Goal: Task Accomplishment & Management: Manage account settings

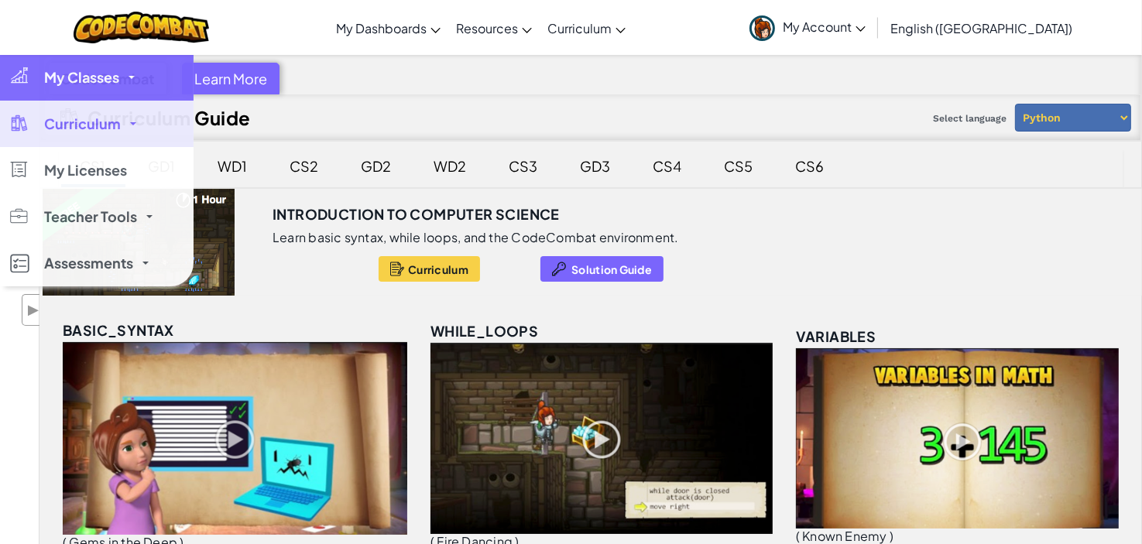
click at [74, 83] on span "My Classes" at bounding box center [81, 77] width 75 height 14
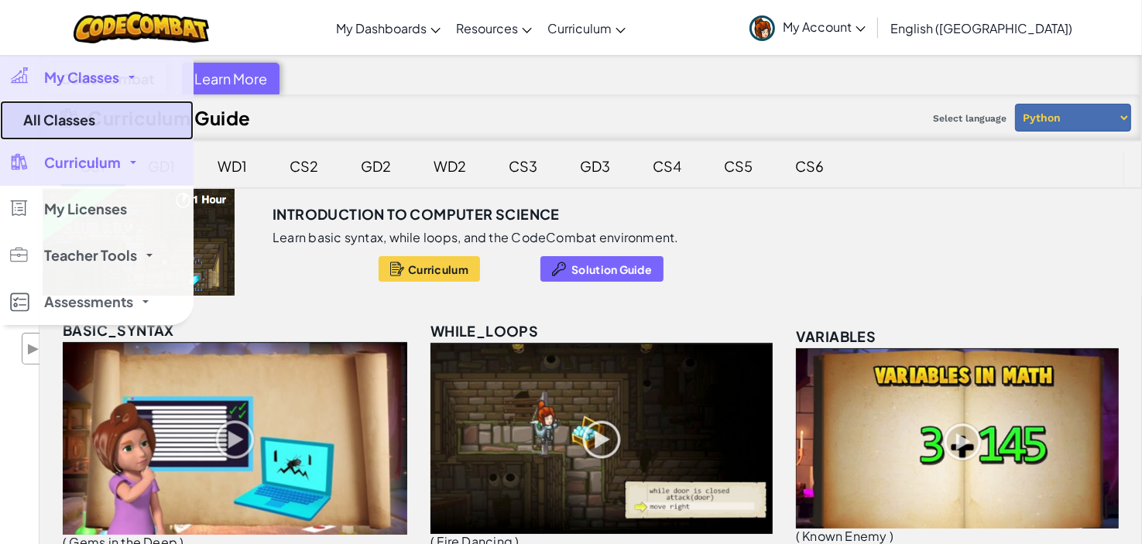
click at [46, 115] on link "All Classes" at bounding box center [97, 120] width 194 height 39
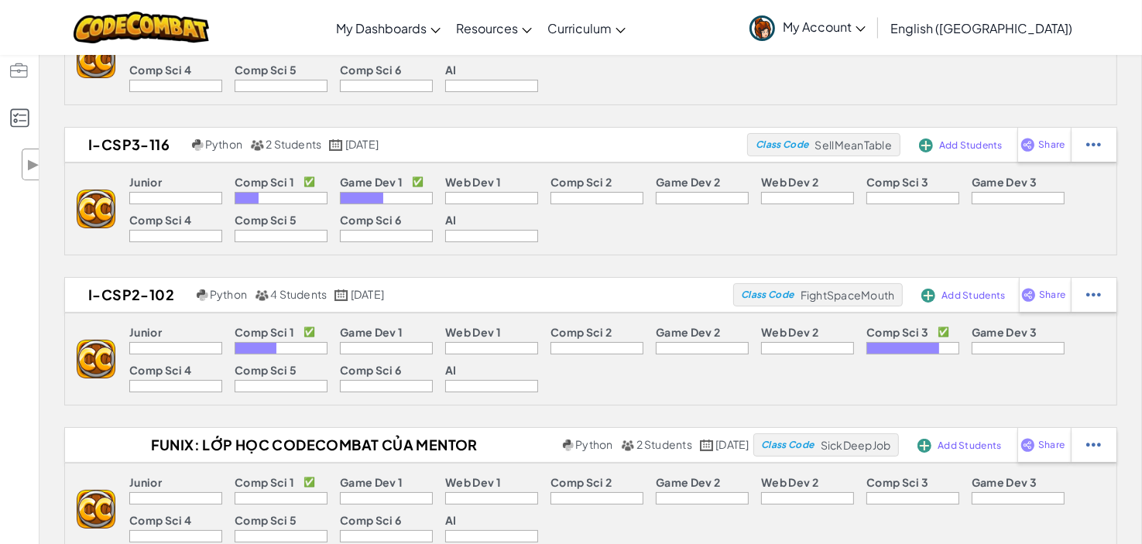
scroll to position [155, 0]
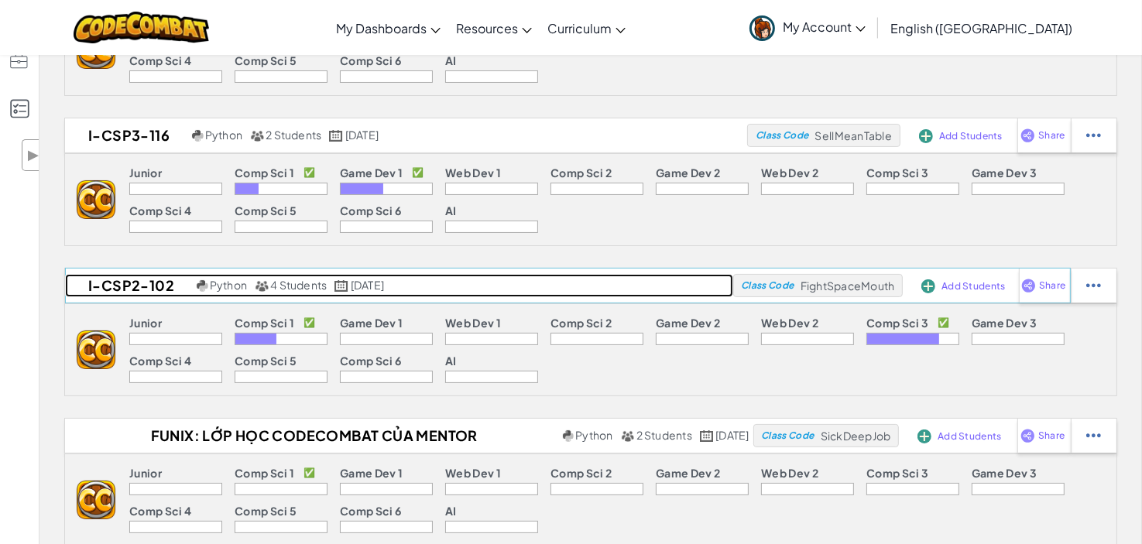
click at [135, 284] on h2 "I-CSP2-102" at bounding box center [129, 285] width 128 height 23
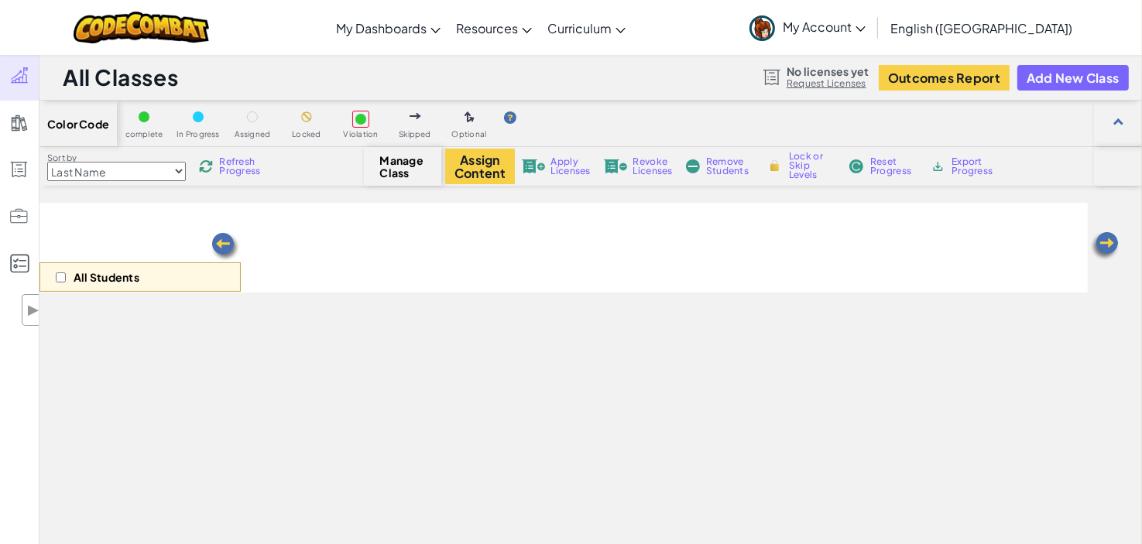
select select "56462f935afde0c6fd30fc8c"
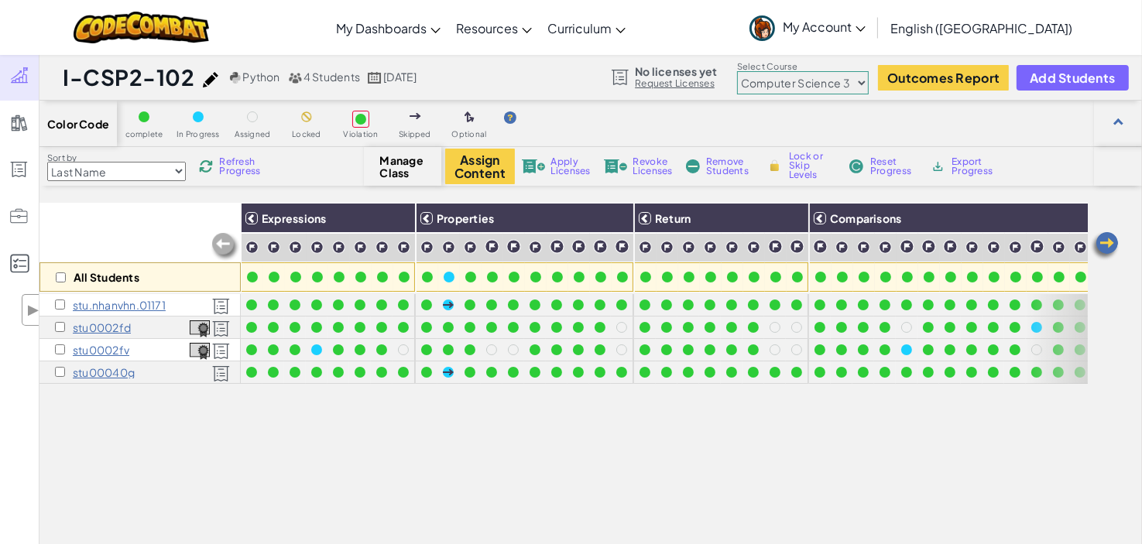
click at [249, 169] on span "Refresh Progress" at bounding box center [243, 166] width 48 height 19
click at [1118, 249] on img at bounding box center [1104, 246] width 31 height 31
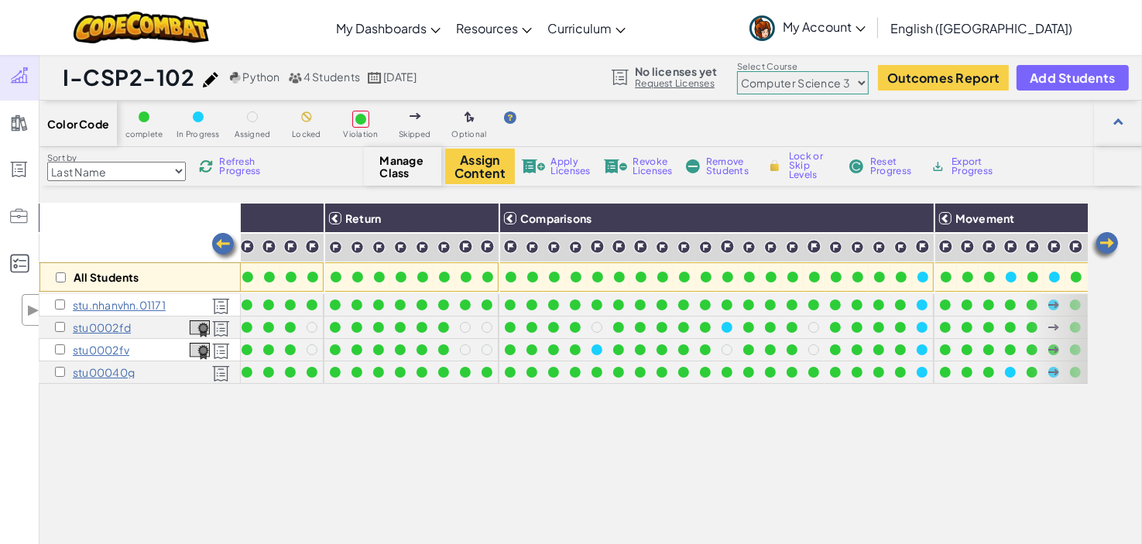
click at [1118, 249] on img at bounding box center [1104, 246] width 31 height 31
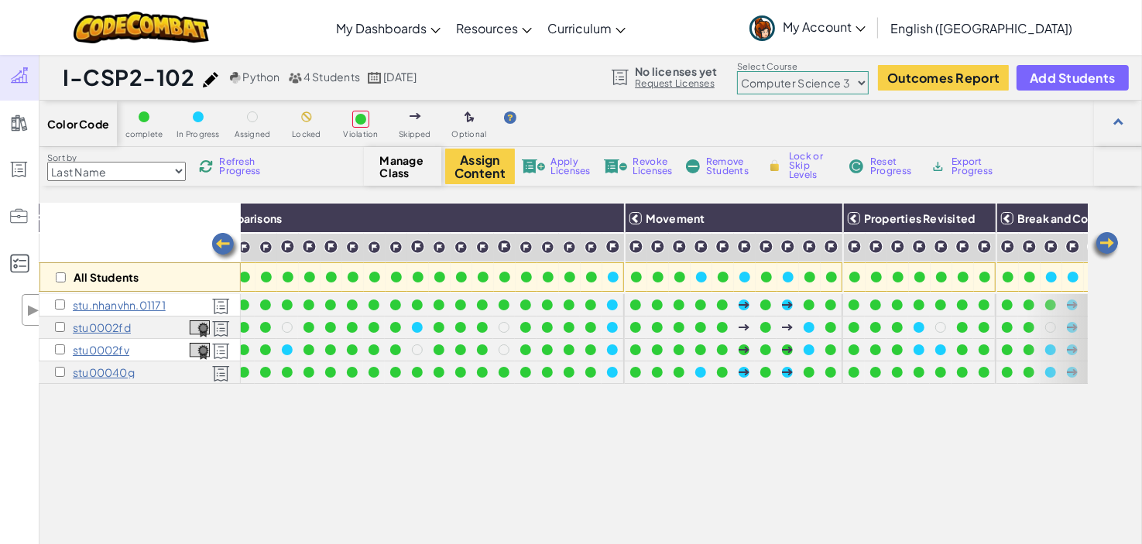
click at [1118, 249] on img at bounding box center [1104, 246] width 31 height 31
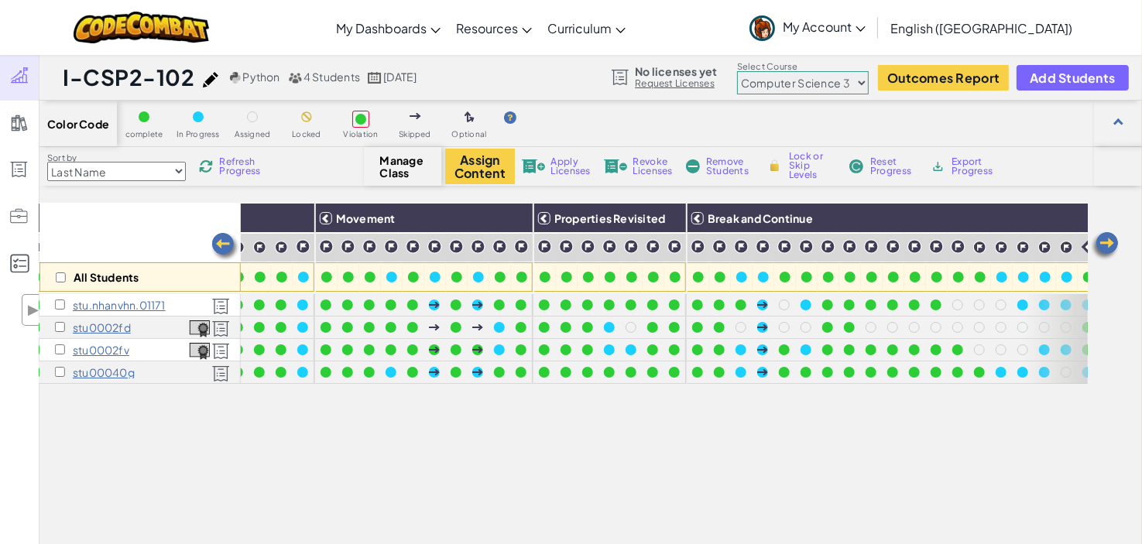
click at [1118, 249] on img at bounding box center [1104, 246] width 31 height 31
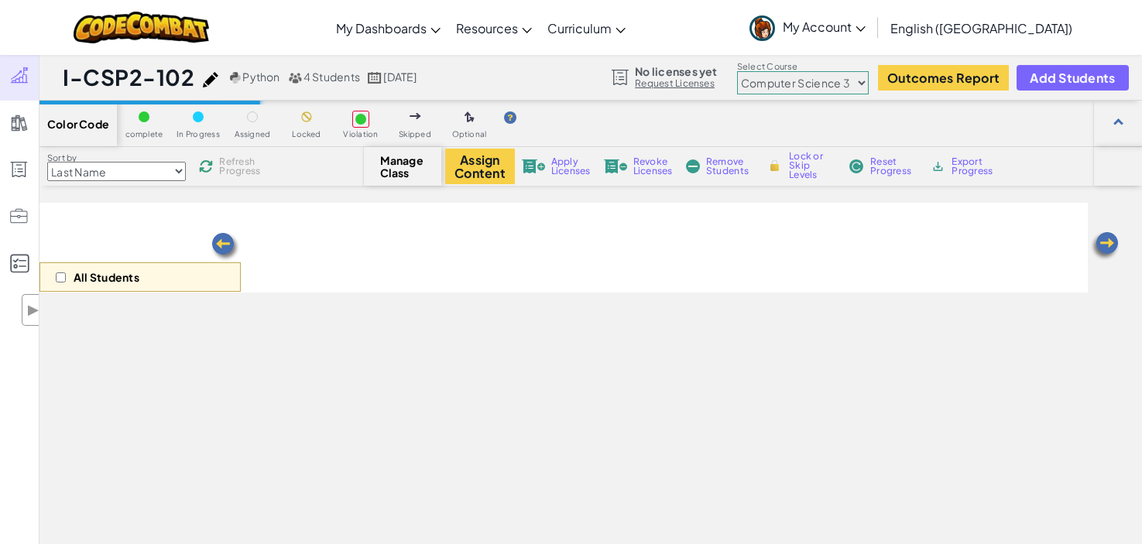
select select "56462f935afde0c6fd30fc8c"
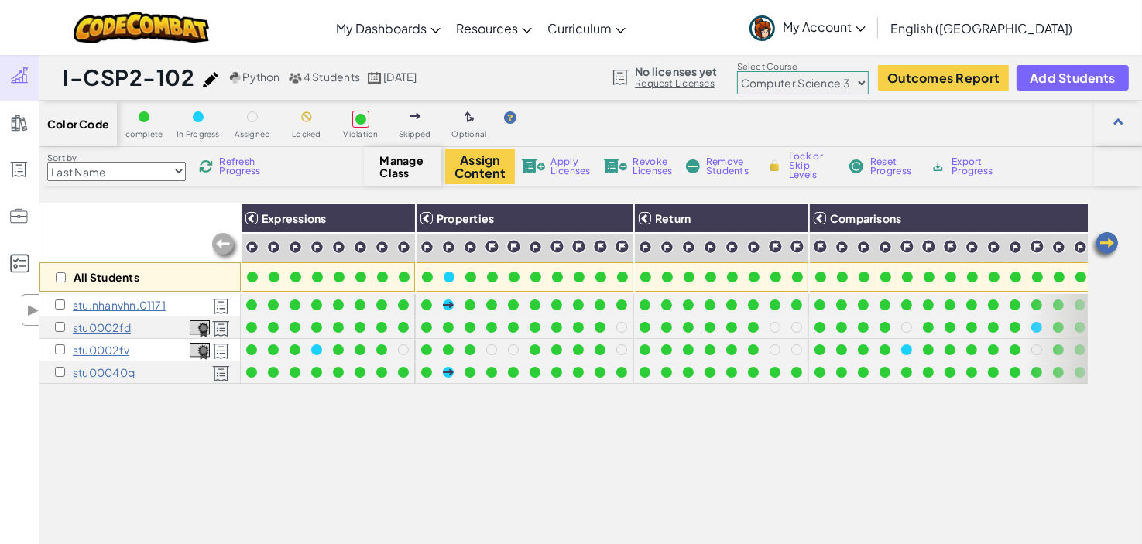
click at [225, 245] on img at bounding box center [225, 246] width 31 height 31
click at [1108, 238] on img at bounding box center [1104, 246] width 31 height 31
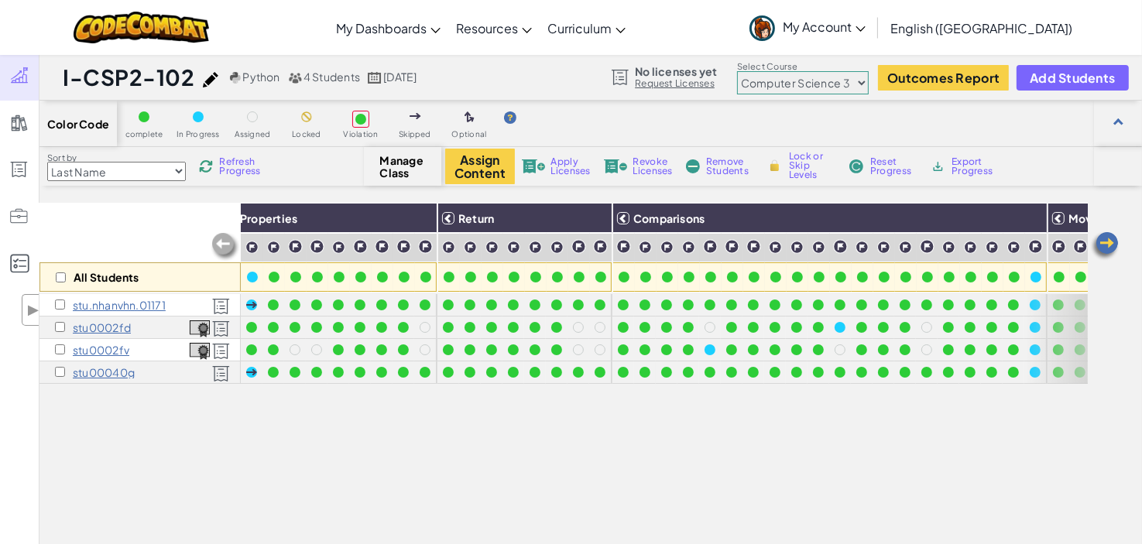
scroll to position [0, 310]
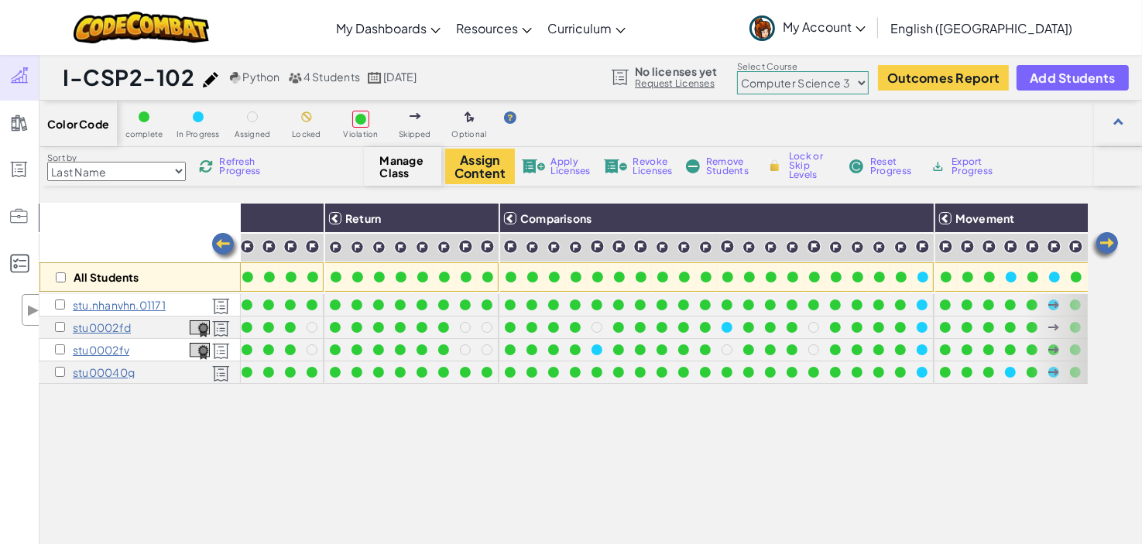
click at [1108, 238] on img at bounding box center [1104, 246] width 31 height 31
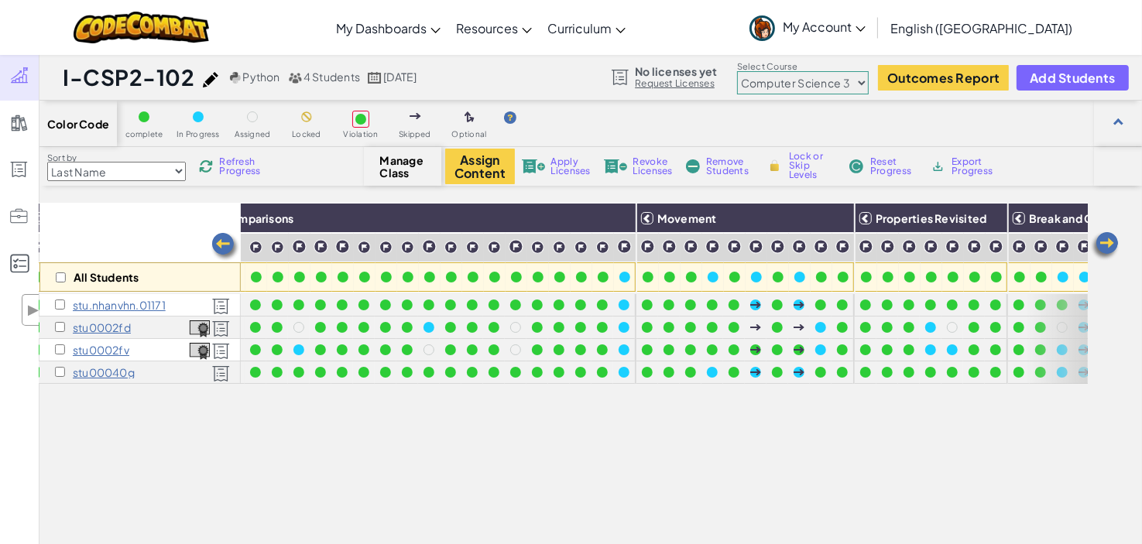
scroll to position [0, 619]
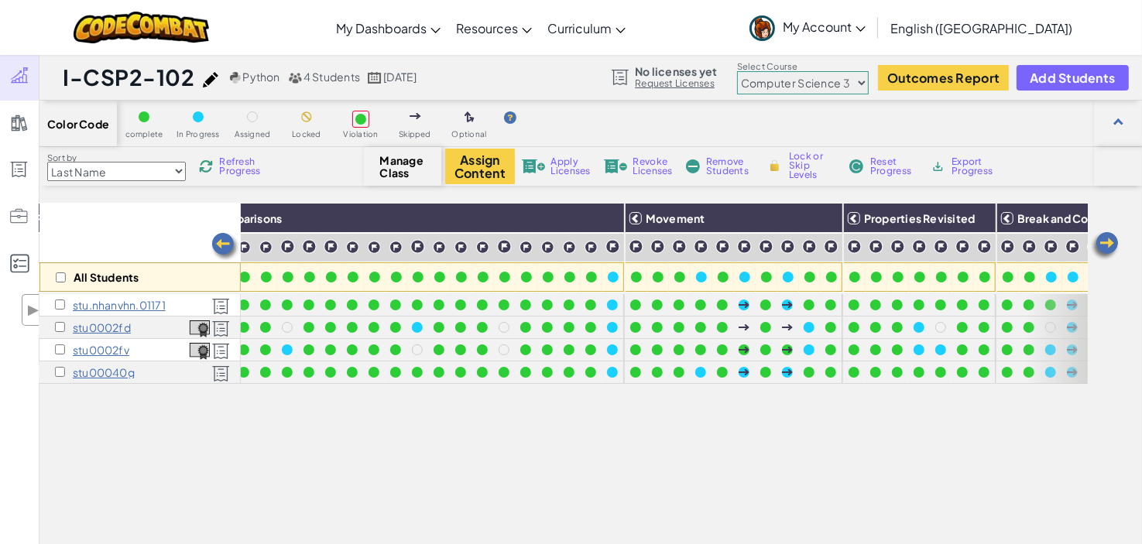
click at [1108, 238] on img at bounding box center [1104, 246] width 31 height 31
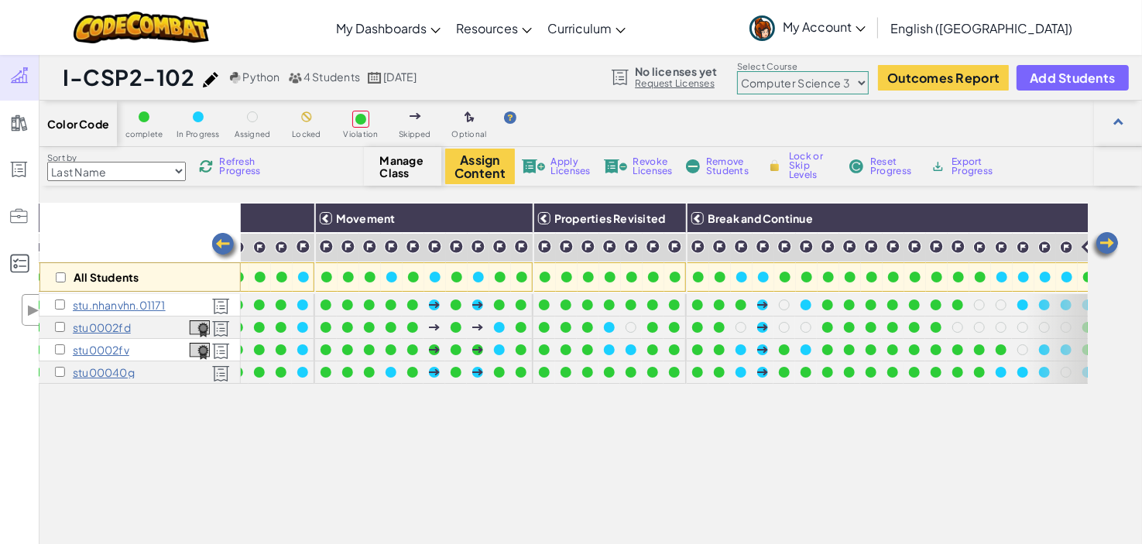
click at [1108, 238] on img at bounding box center [1104, 246] width 31 height 31
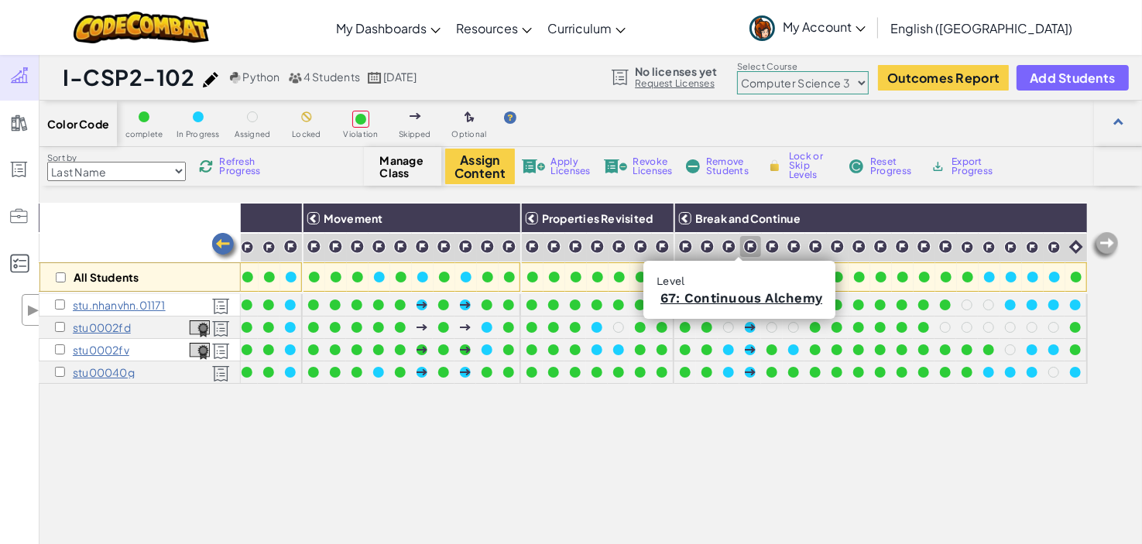
click at [745, 238] on div at bounding box center [750, 246] width 21 height 21
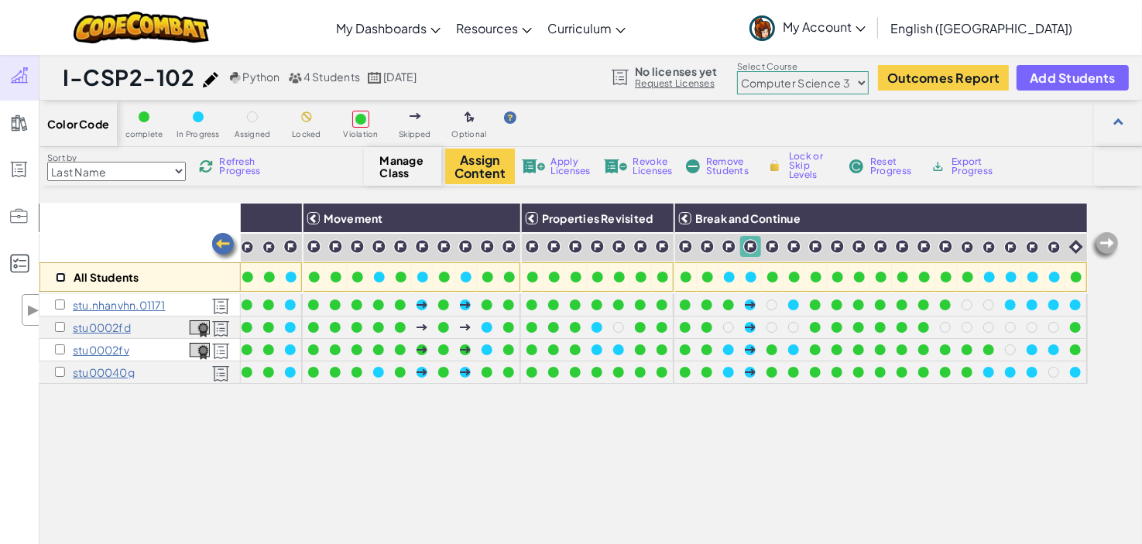
click at [56, 276] on input "checkbox" at bounding box center [61, 277] width 10 height 10
checkbox input "true"
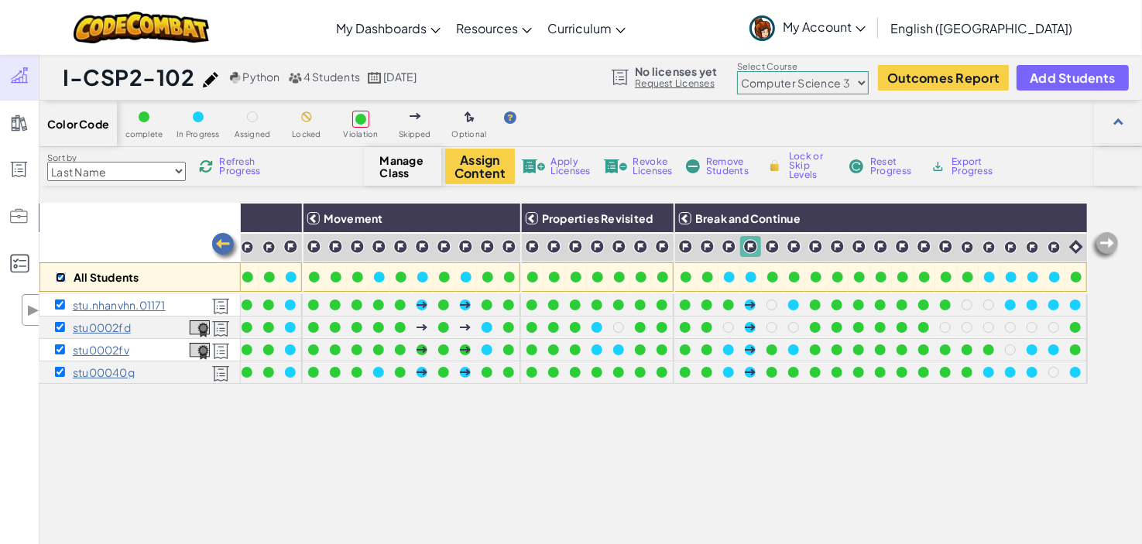
checkbox input "true"
click at [1063, 216] on img at bounding box center [1070, 218] width 27 height 23
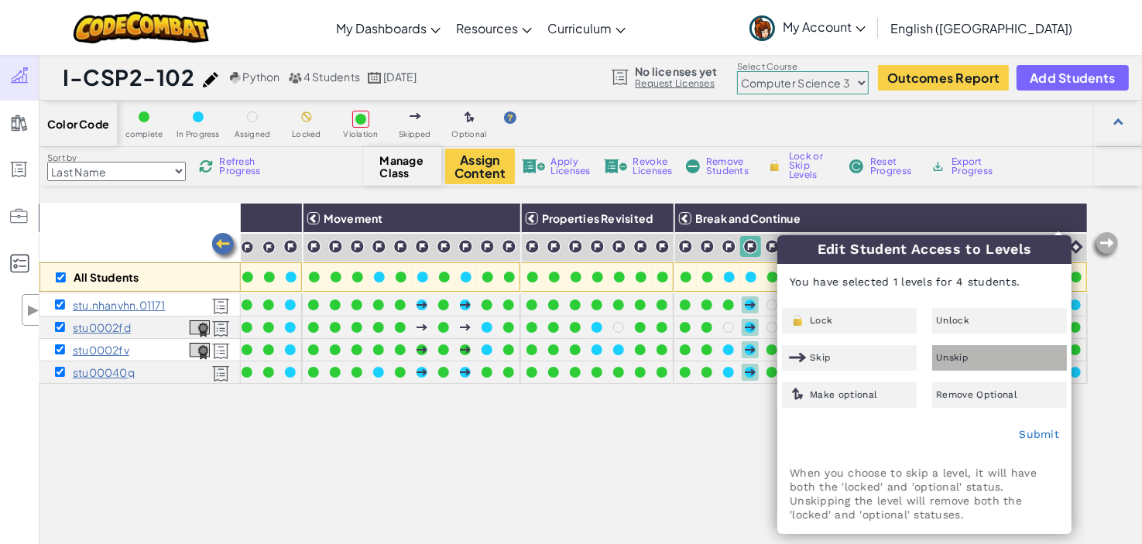
click at [958, 353] on span "Unskip" at bounding box center [952, 357] width 33 height 9
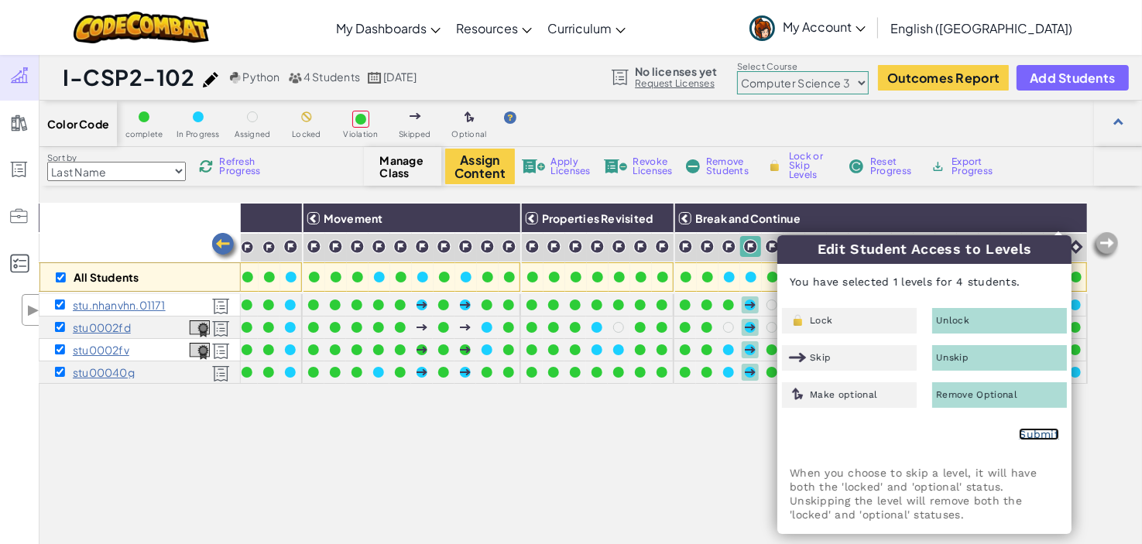
click at [1046, 433] on link "Submit" at bounding box center [1039, 434] width 40 height 12
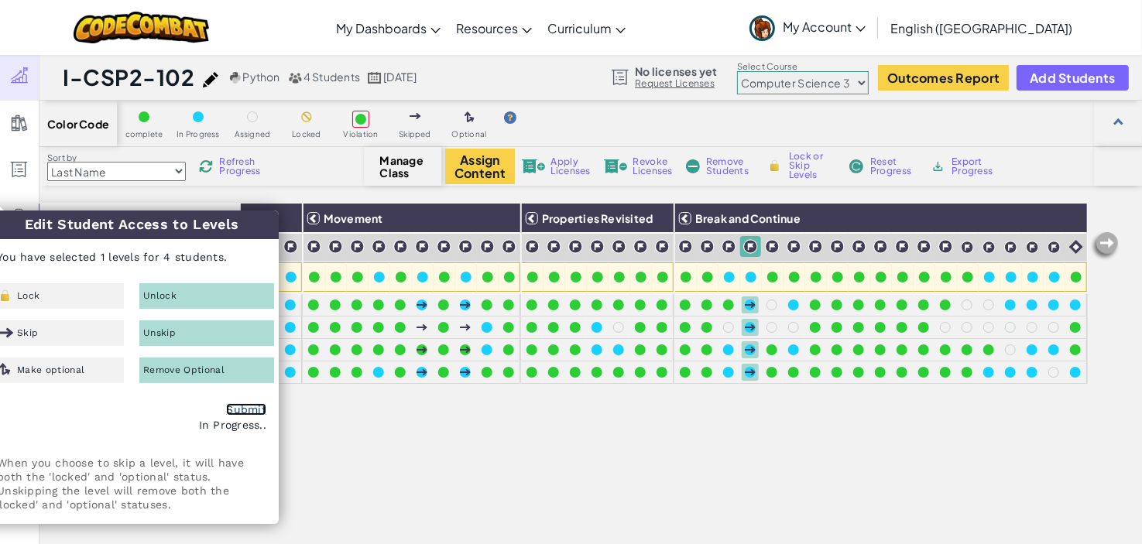
checkbox input "false"
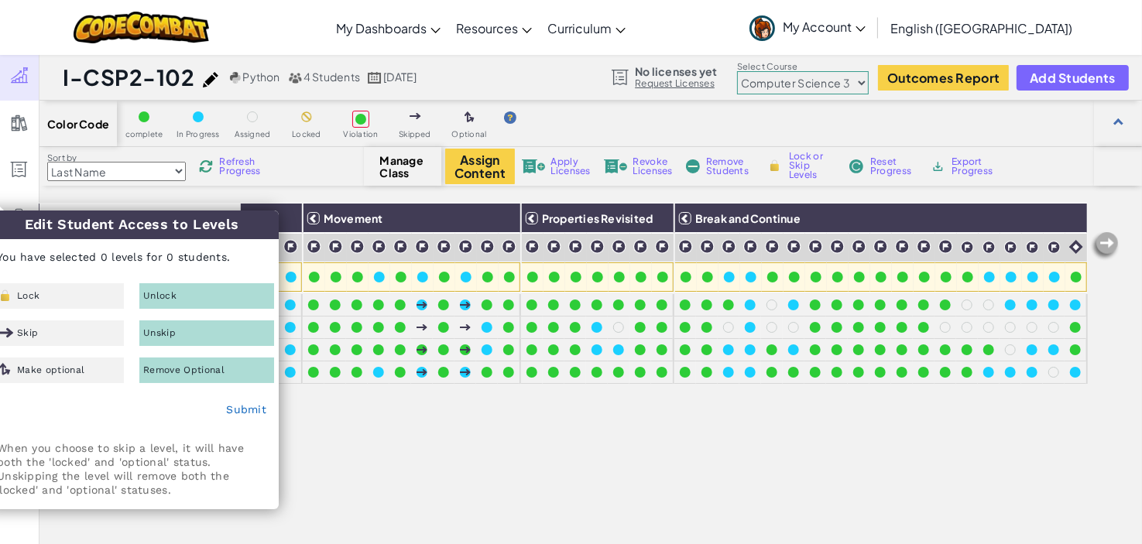
click at [820, 475] on div "All Students Expressions Properties Return Comparisons Movement Properties Revi…" at bounding box center [563, 436] width 1048 height 467
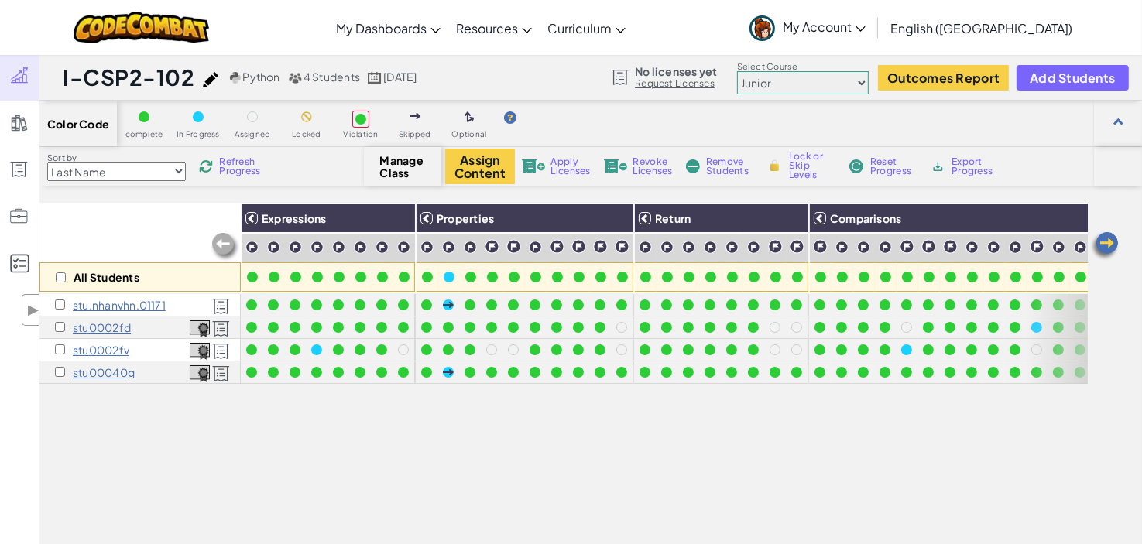
click at [1105, 248] on img at bounding box center [1104, 246] width 31 height 31
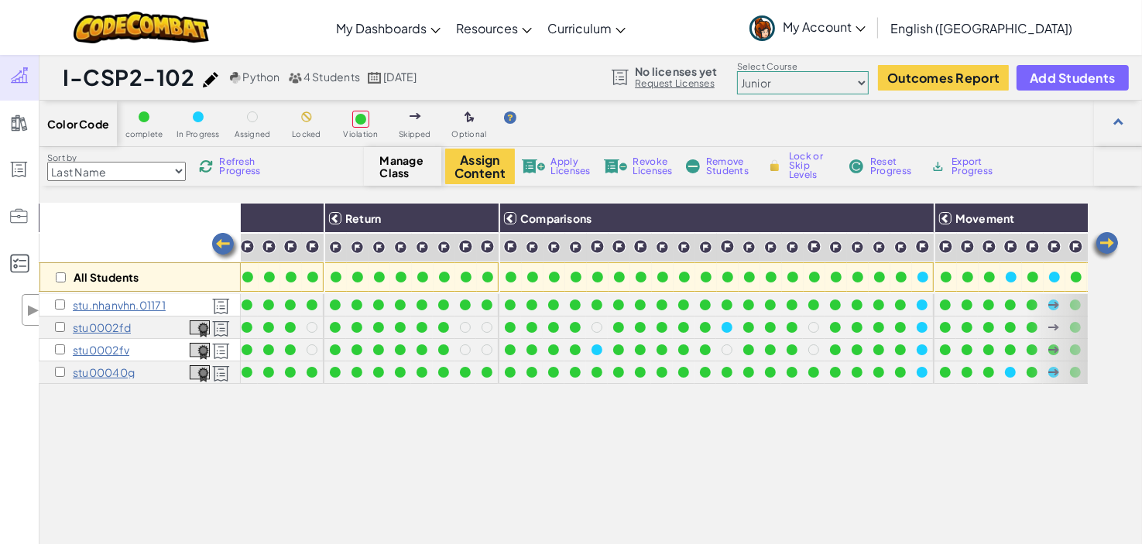
click at [1105, 248] on img at bounding box center [1104, 246] width 31 height 31
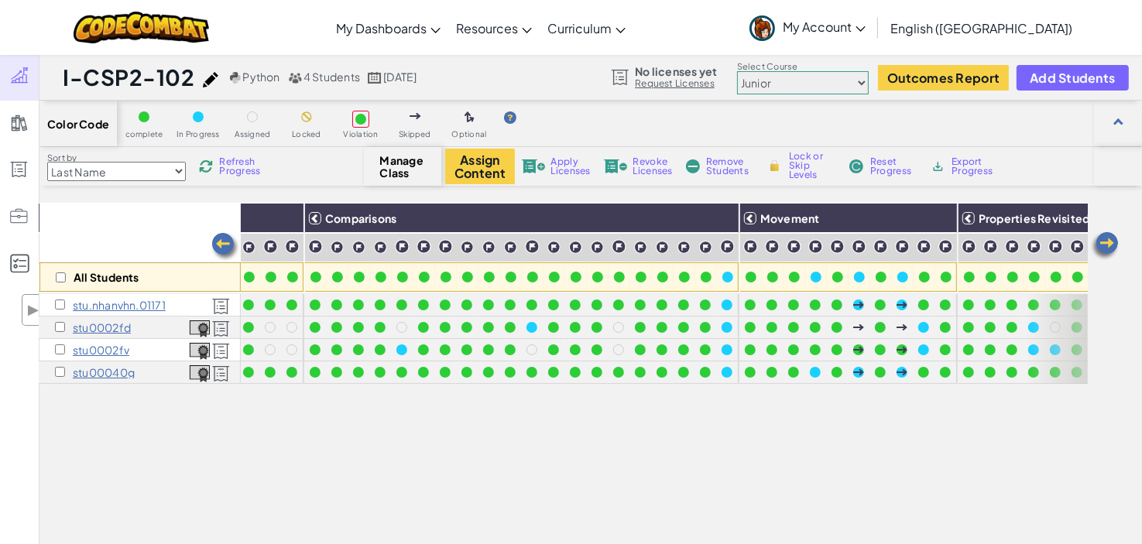
scroll to position [0, 619]
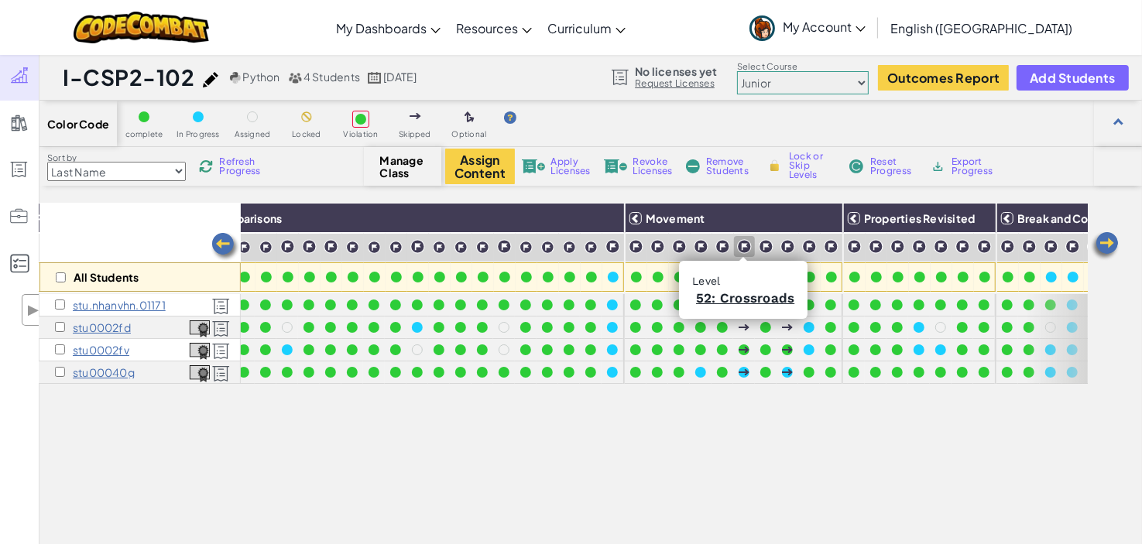
click at [743, 250] on img at bounding box center [744, 246] width 15 height 15
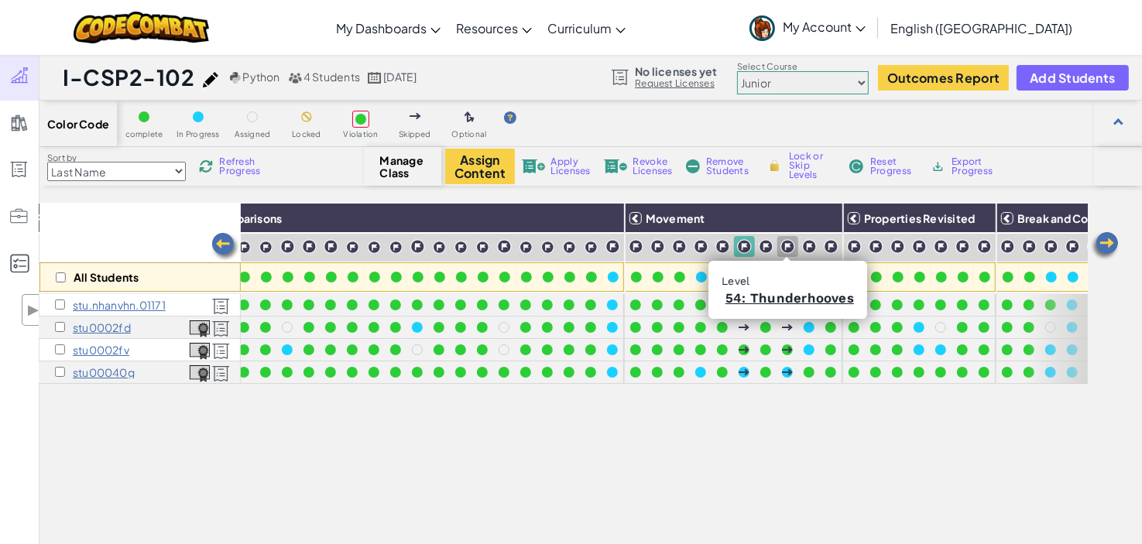
click at [780, 248] on img at bounding box center [787, 246] width 15 height 15
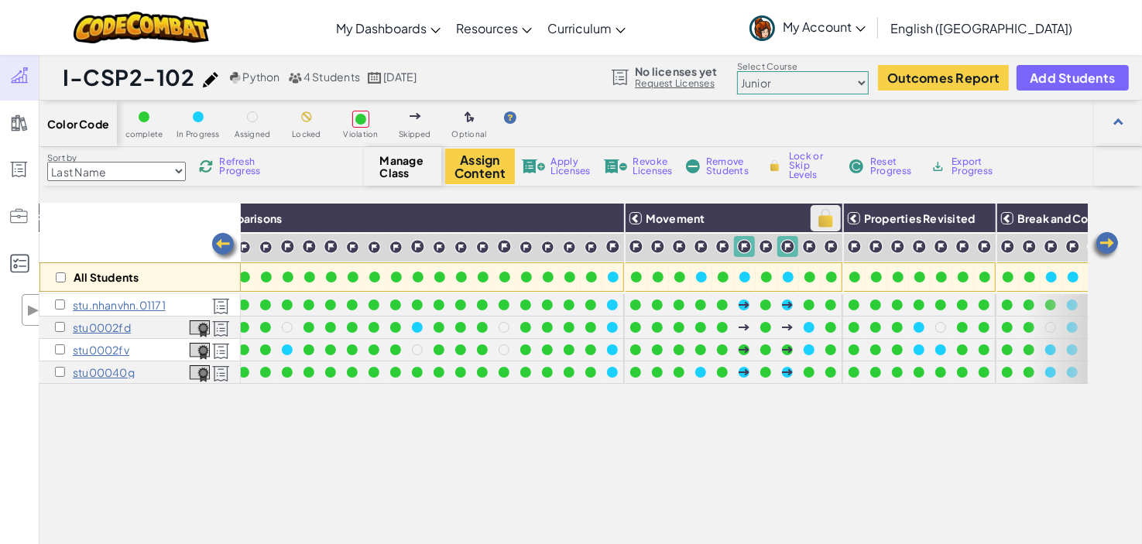
click at [826, 218] on img at bounding box center [825, 218] width 27 height 23
checkbox input "true"
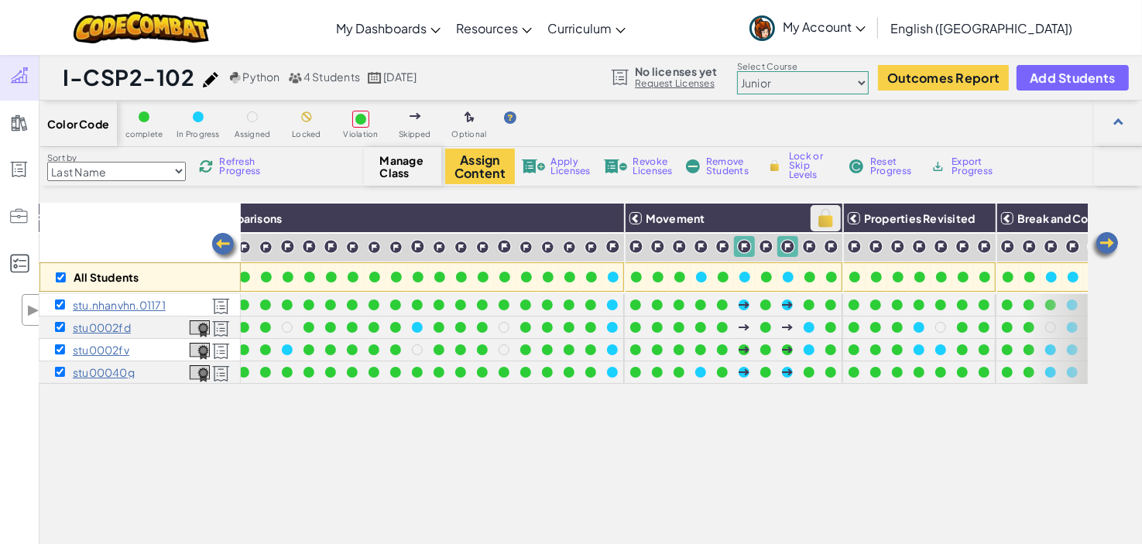
checkbox input "true"
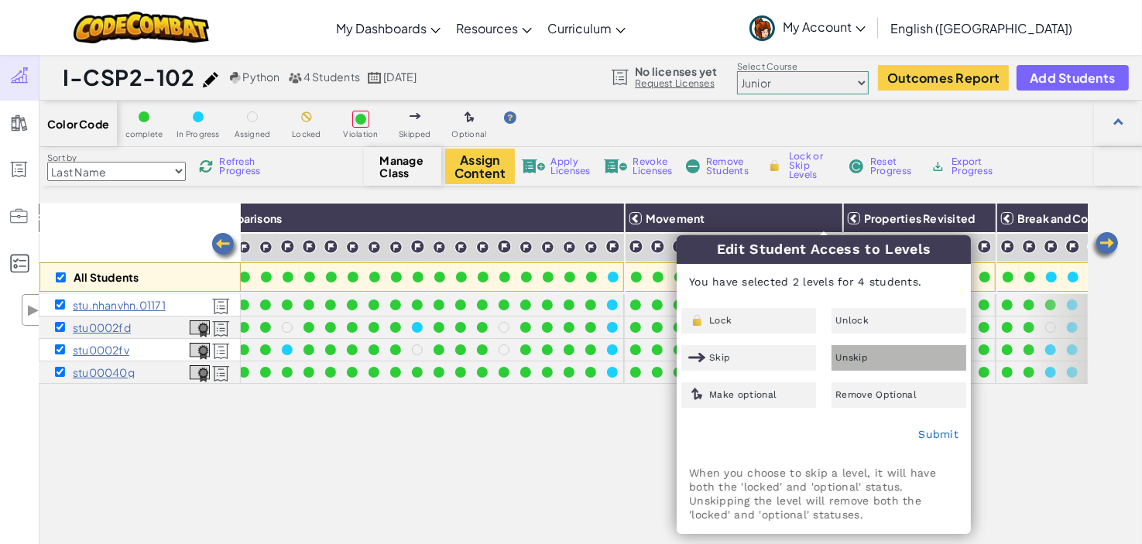
click at [872, 351] on div "Unskip" at bounding box center [898, 358] width 135 height 26
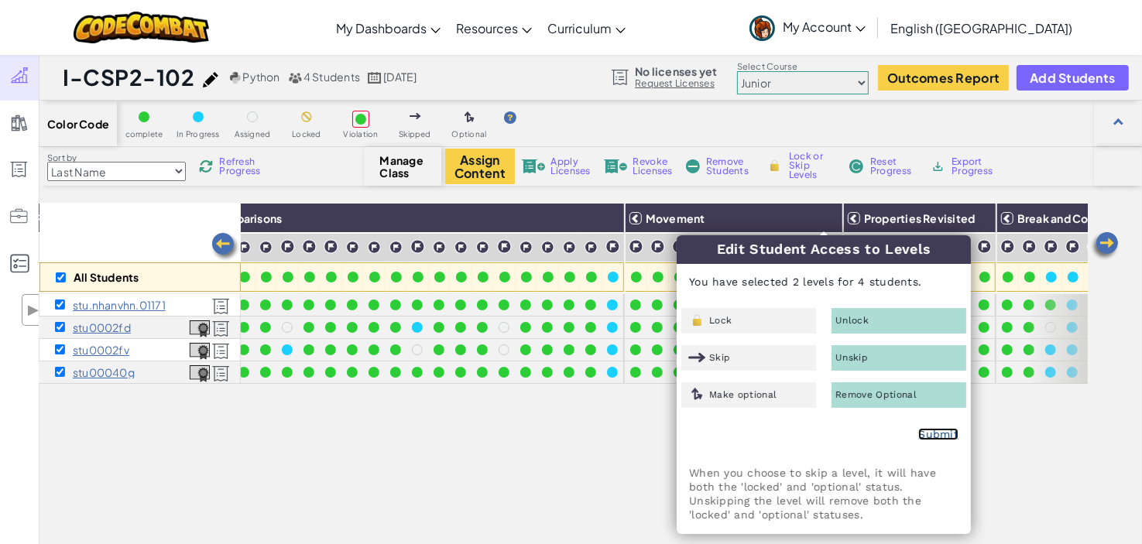
click at [941, 430] on link "Submit" at bounding box center [938, 434] width 40 height 12
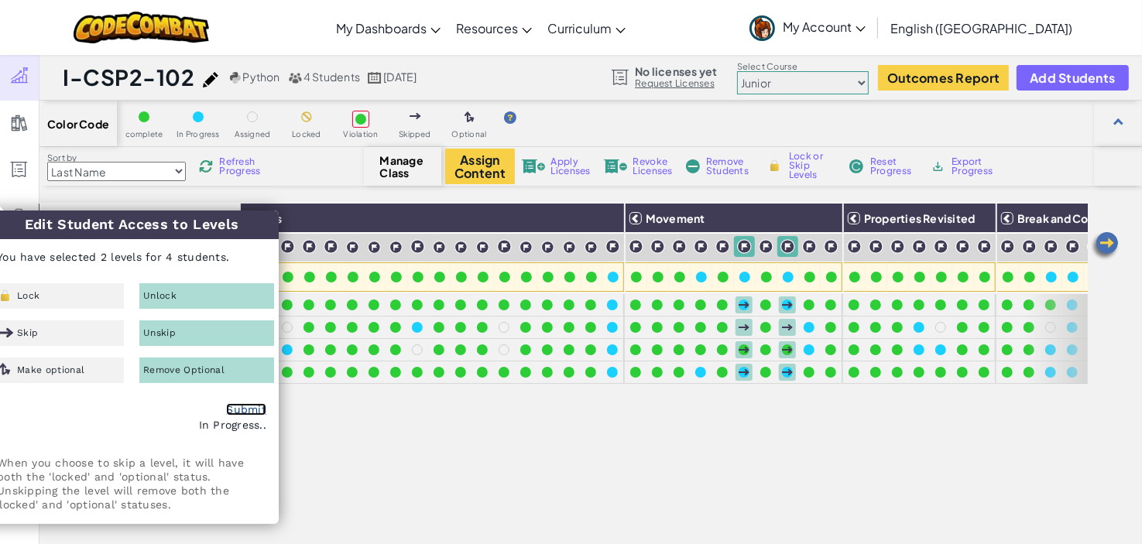
checkbox input "false"
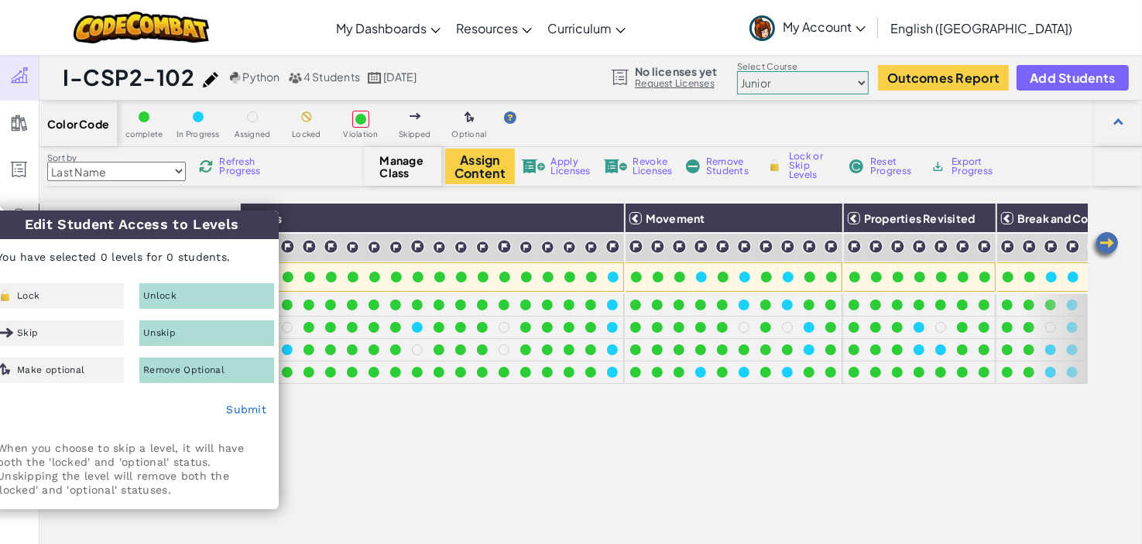
click at [1114, 242] on img at bounding box center [1104, 246] width 31 height 31
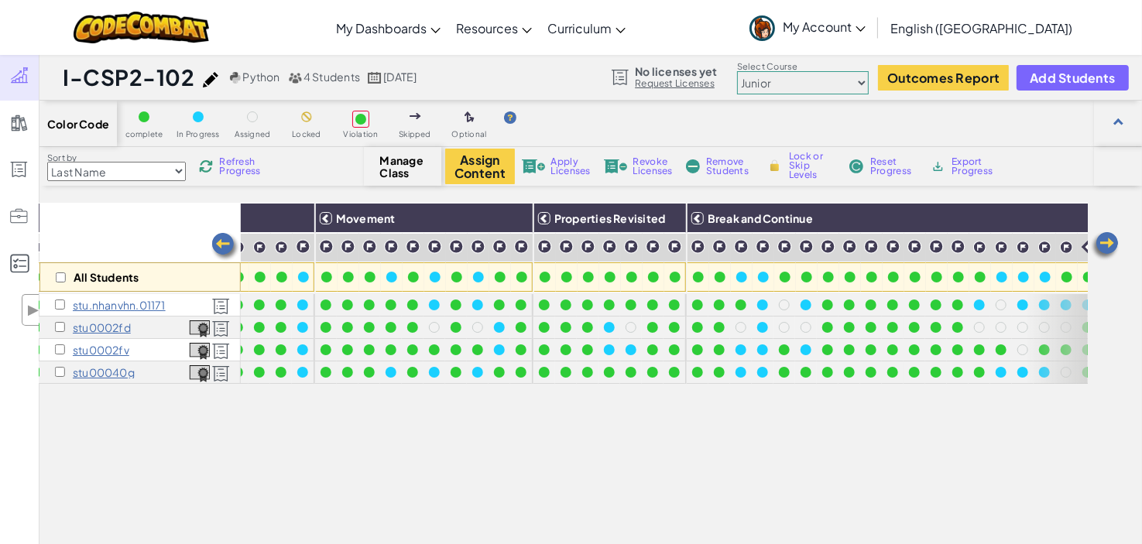
click at [1114, 242] on img at bounding box center [1104, 246] width 31 height 31
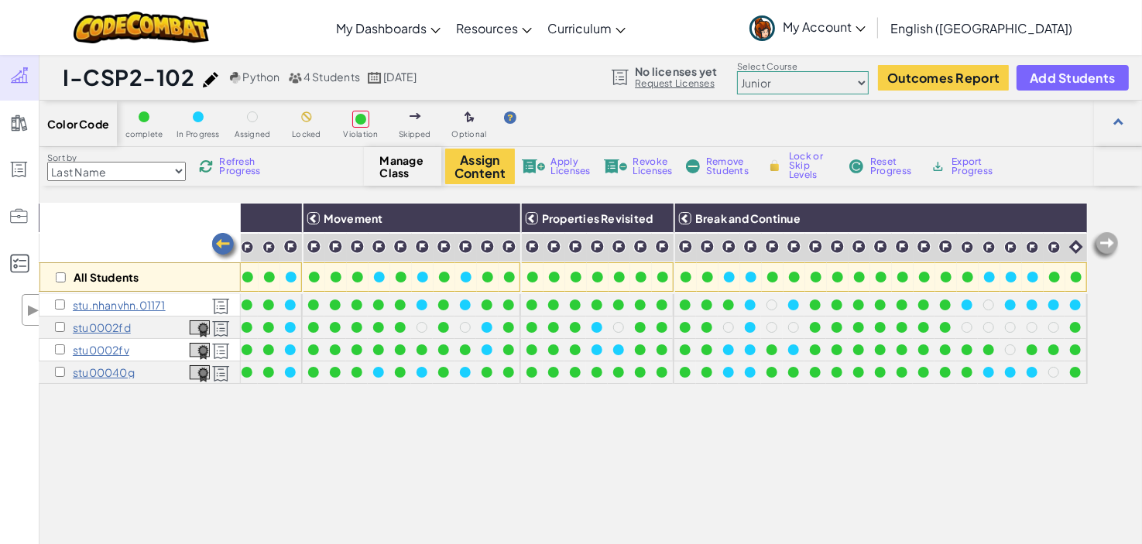
click at [228, 233] on img at bounding box center [225, 246] width 31 height 31
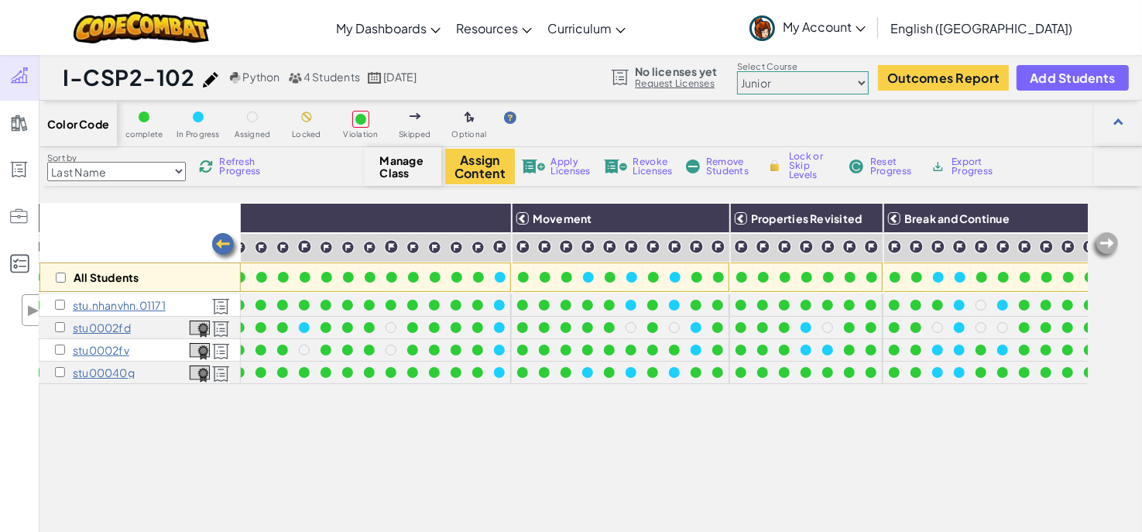
click at [228, 233] on img at bounding box center [225, 246] width 31 height 31
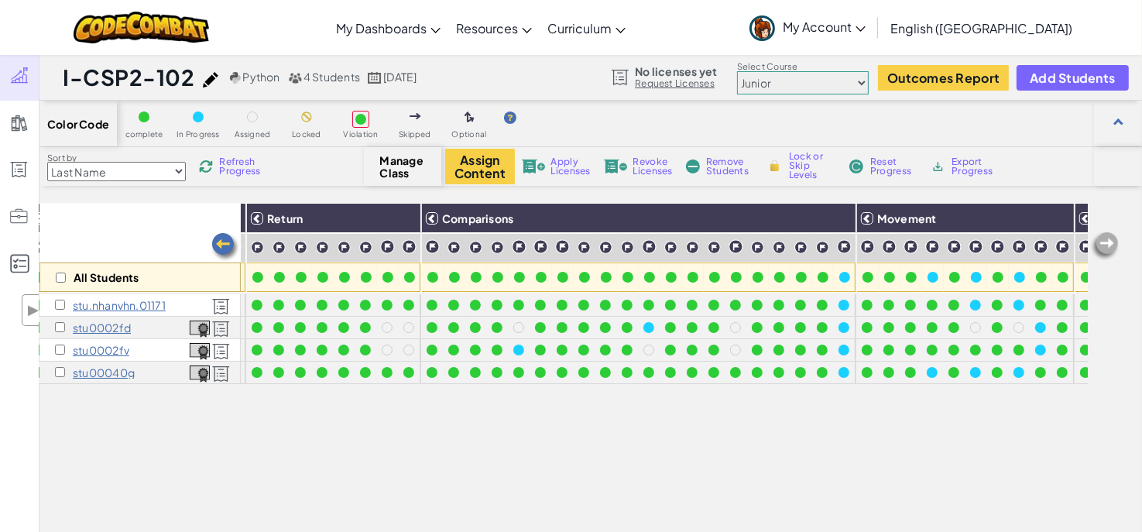
click at [228, 233] on img at bounding box center [225, 246] width 31 height 31
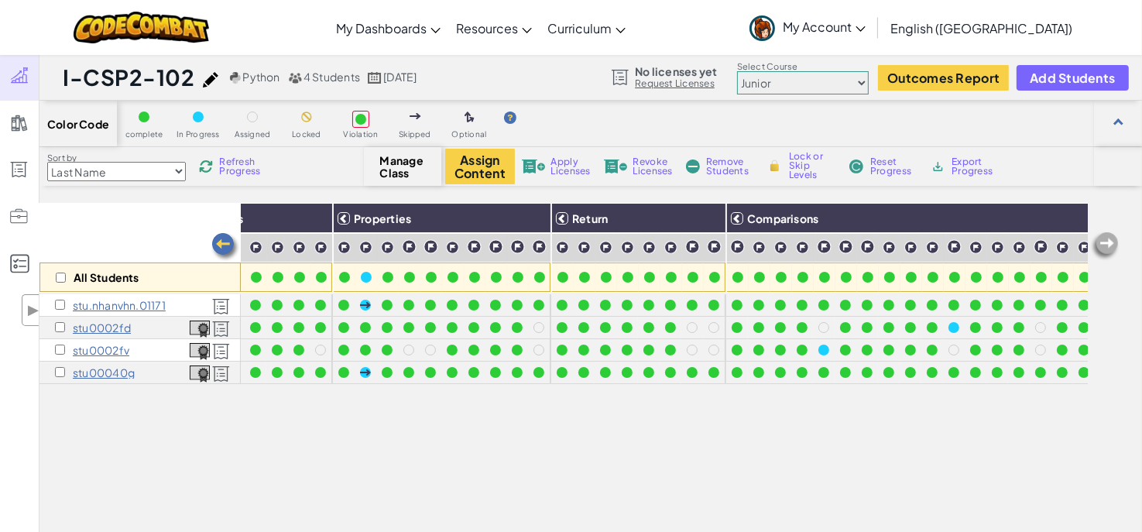
scroll to position [0, 22]
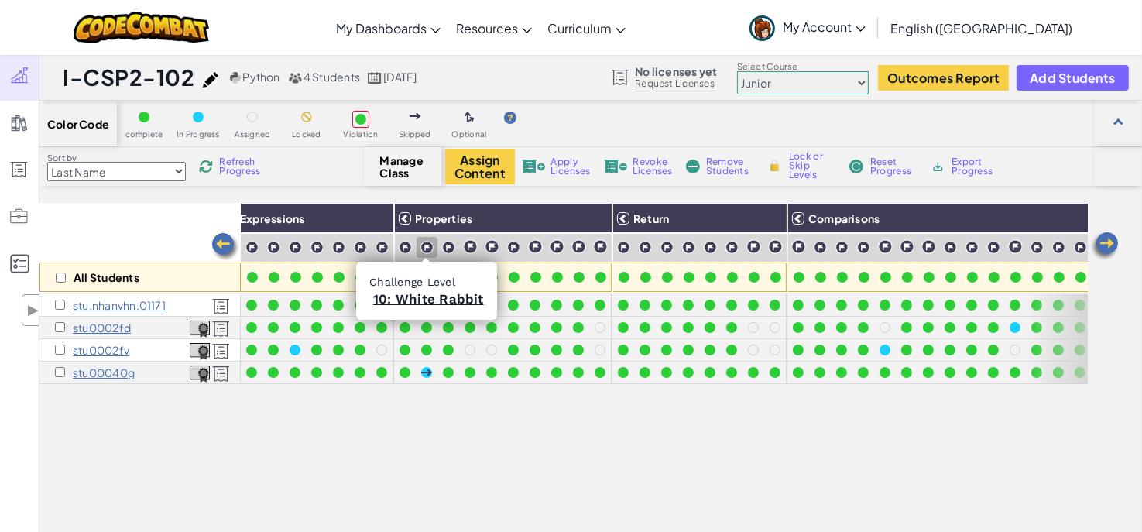
click at [426, 248] on img at bounding box center [426, 247] width 13 height 13
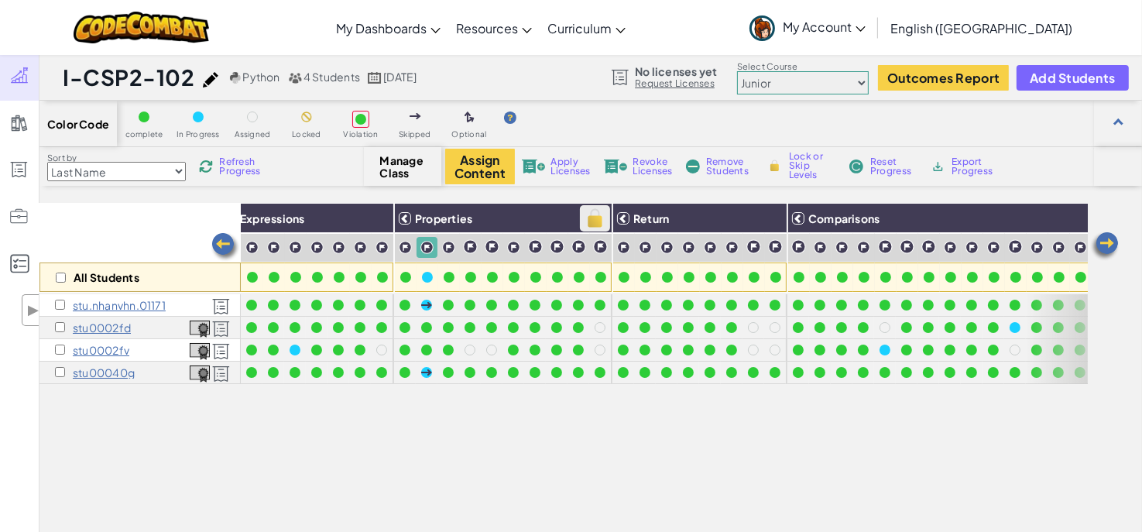
click at [601, 218] on img at bounding box center [594, 218] width 27 height 23
checkbox input "true"
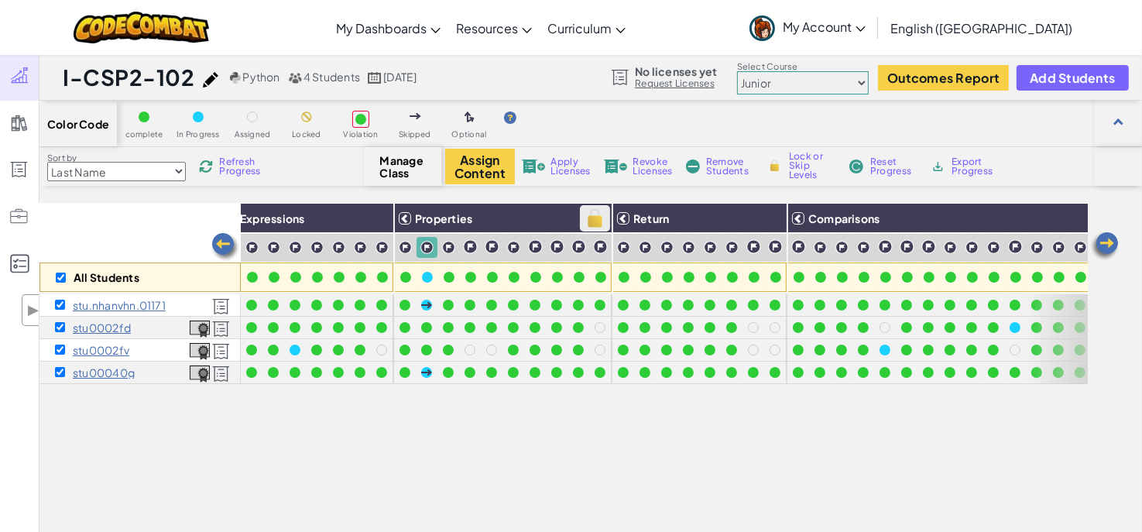
checkbox input "true"
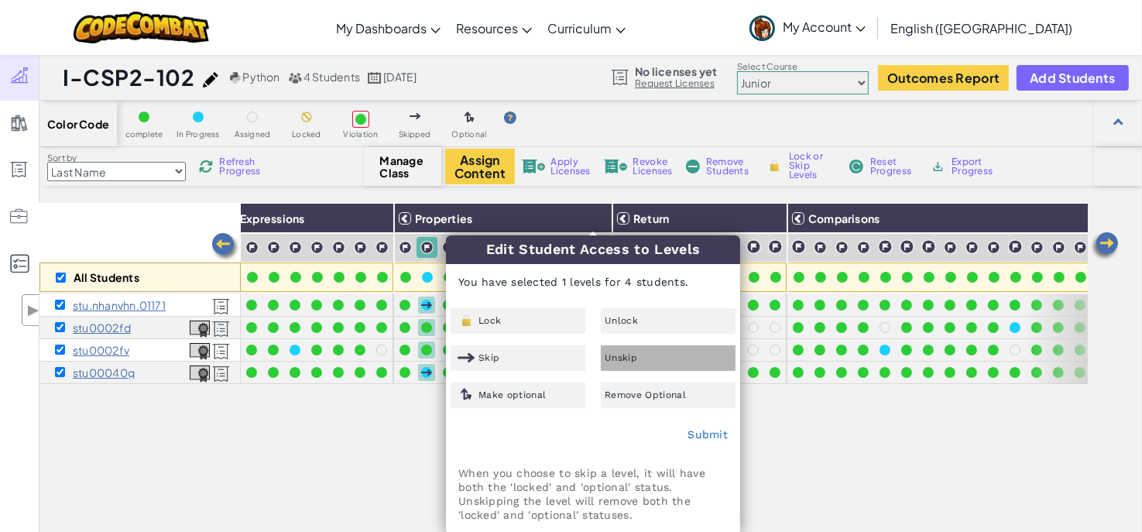
click at [644, 358] on div "Unskip" at bounding box center [668, 358] width 135 height 26
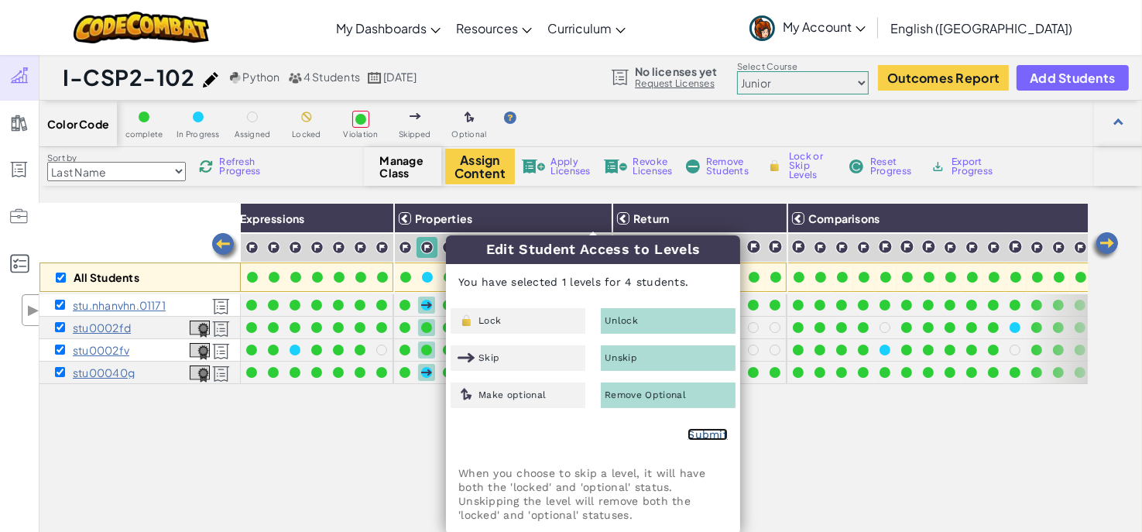
click at [708, 430] on link "Submit" at bounding box center [707, 434] width 40 height 12
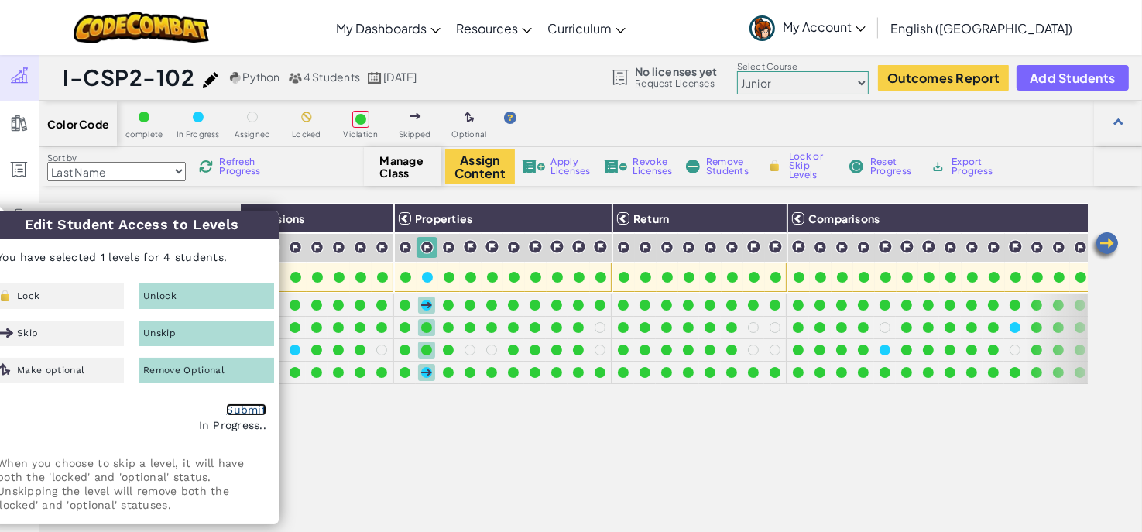
checkbox input "false"
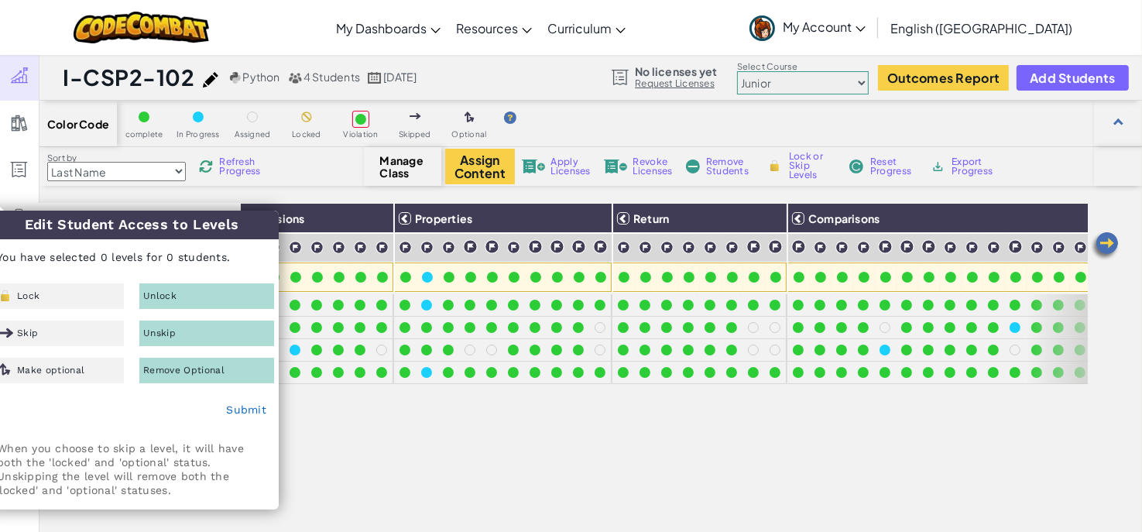
click at [1111, 239] on img at bounding box center [1104, 246] width 31 height 31
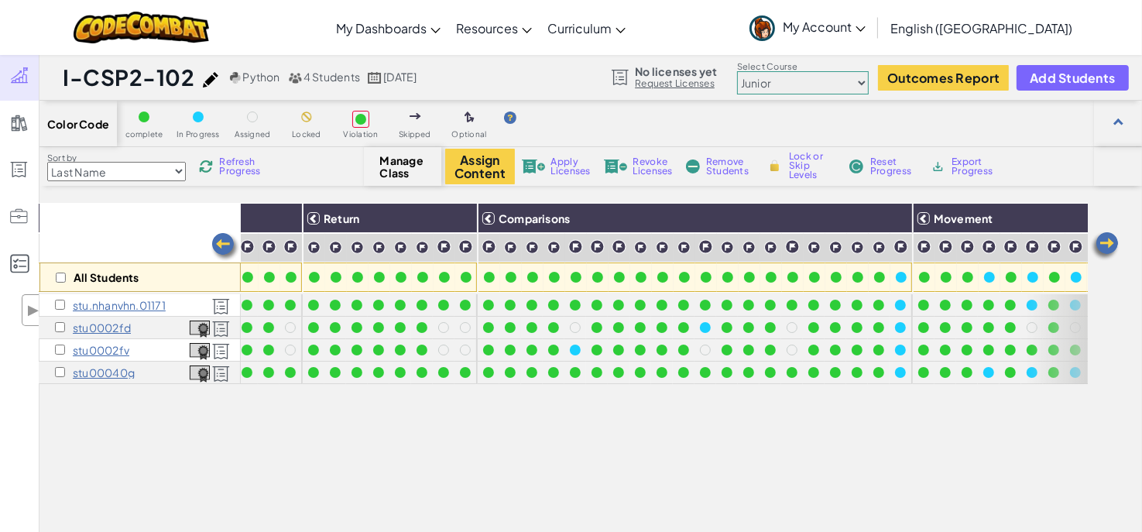
click at [1110, 238] on img at bounding box center [1104, 246] width 31 height 31
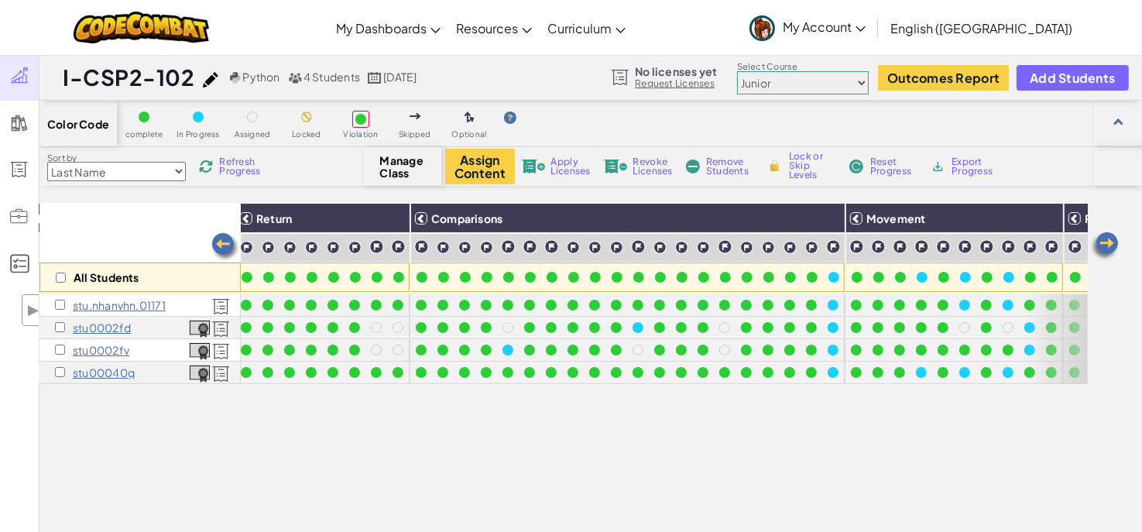
scroll to position [0, 641]
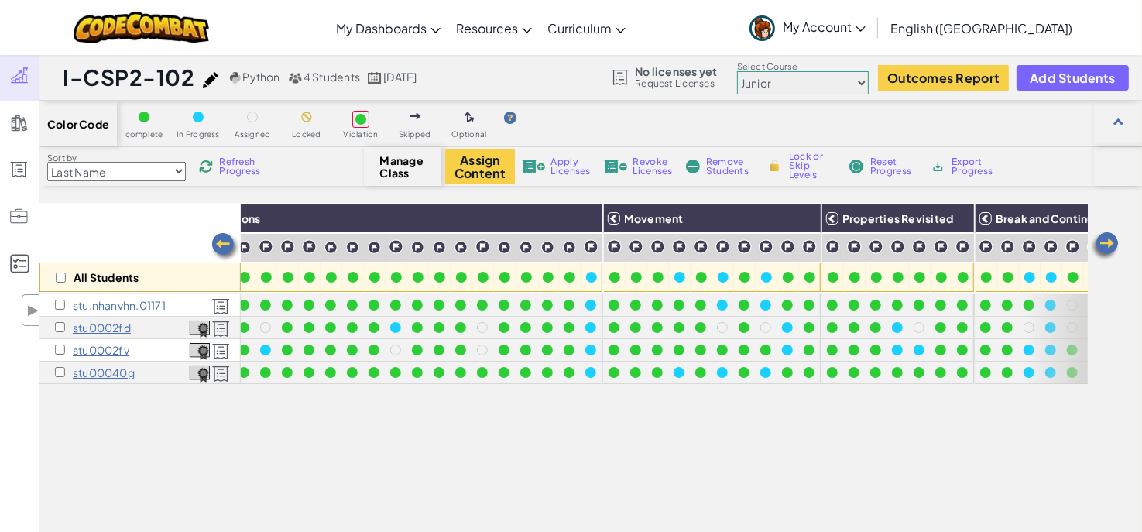
click at [1119, 241] on img at bounding box center [1104, 246] width 31 height 31
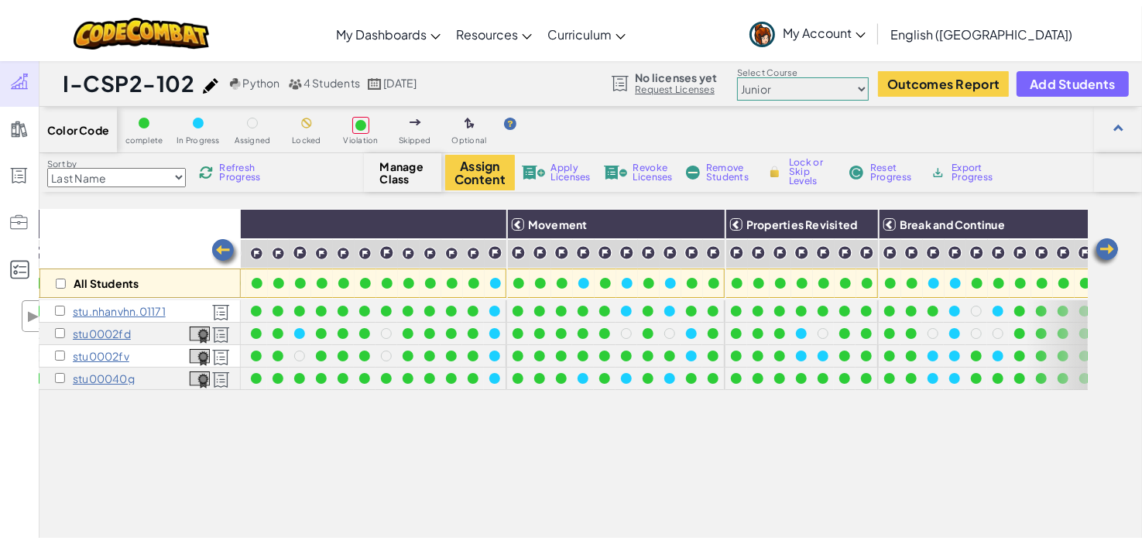
scroll to position [0, 951]
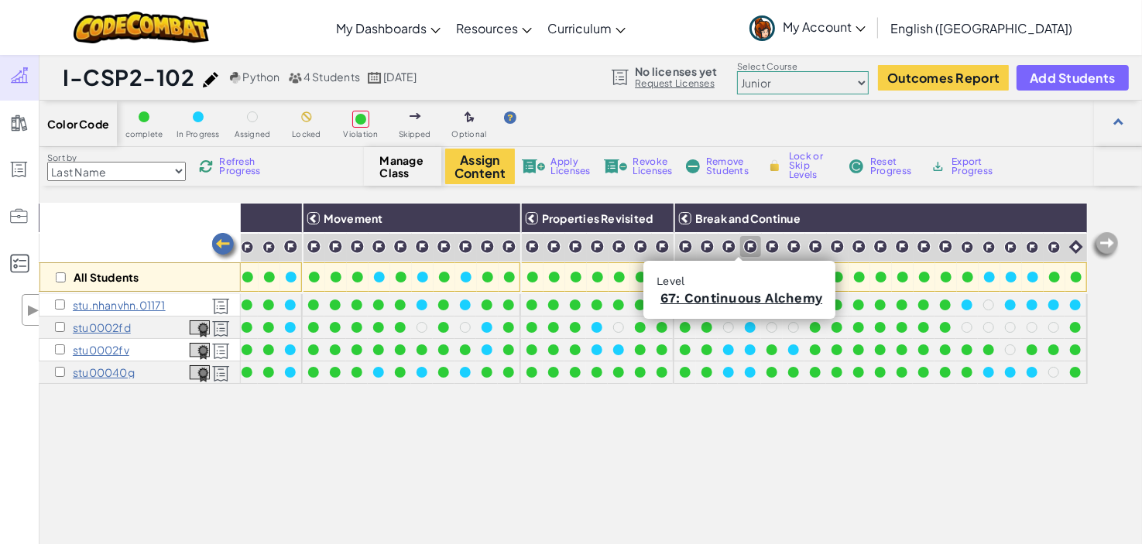
click at [743, 245] on img at bounding box center [750, 246] width 15 height 15
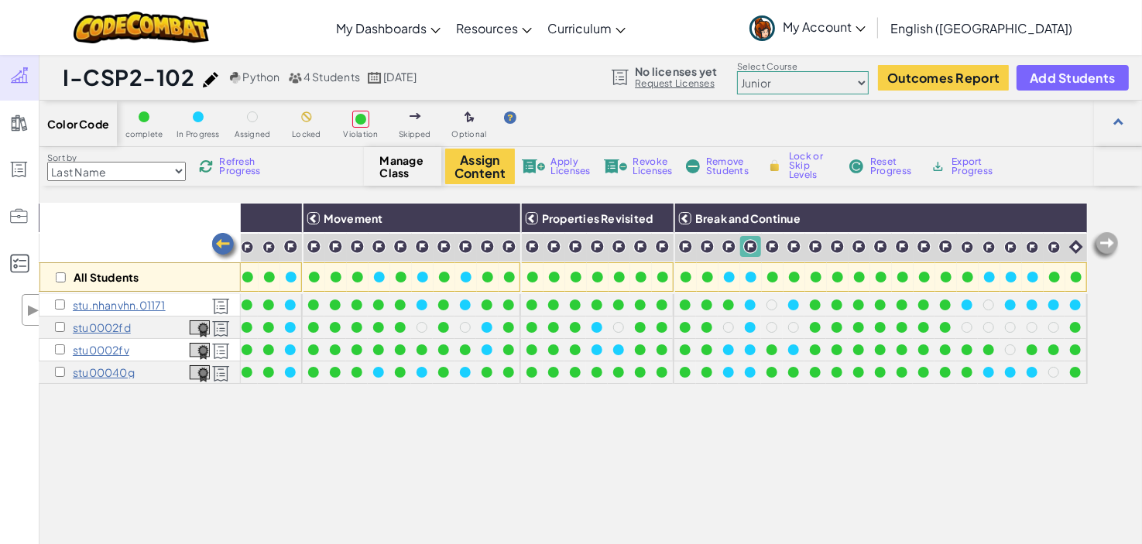
click at [743, 245] on img at bounding box center [750, 246] width 15 height 15
click at [228, 159] on span "Refresh Progress" at bounding box center [243, 166] width 48 height 19
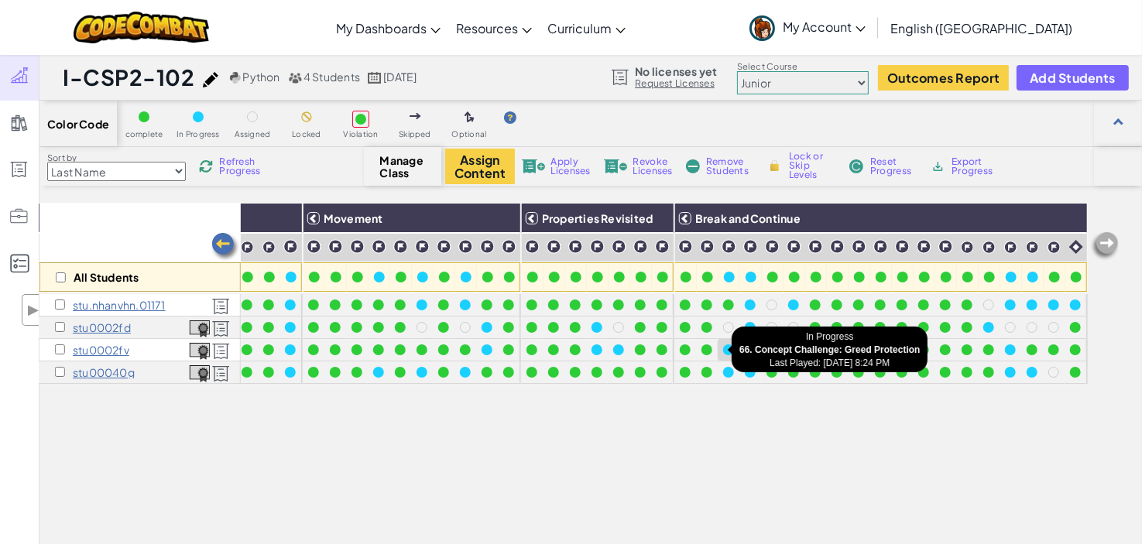
click at [723, 348] on div at bounding box center [728, 349] width 11 height 11
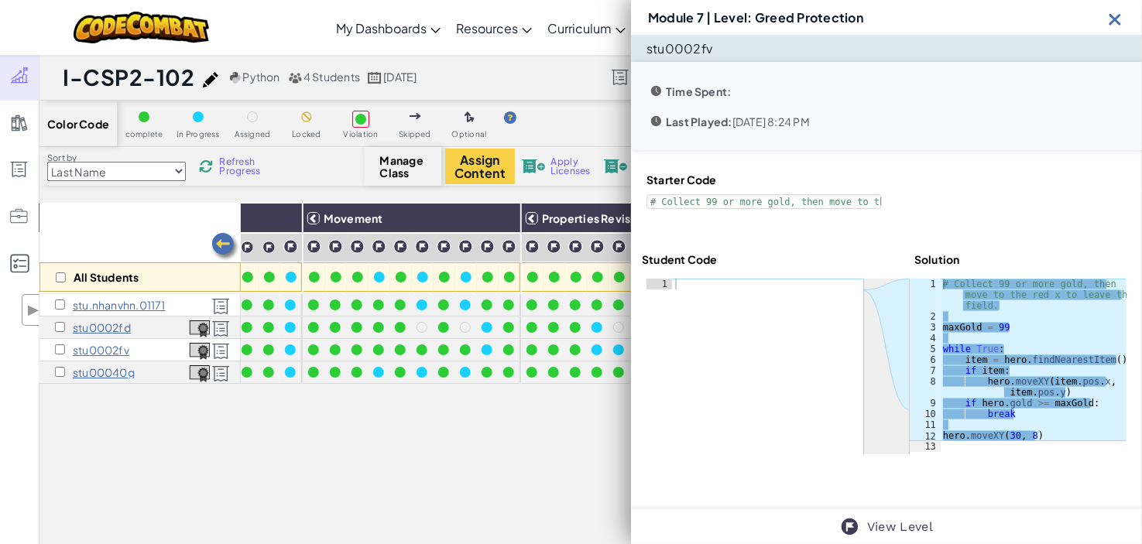
click at [1119, 19] on img at bounding box center [1114, 18] width 19 height 19
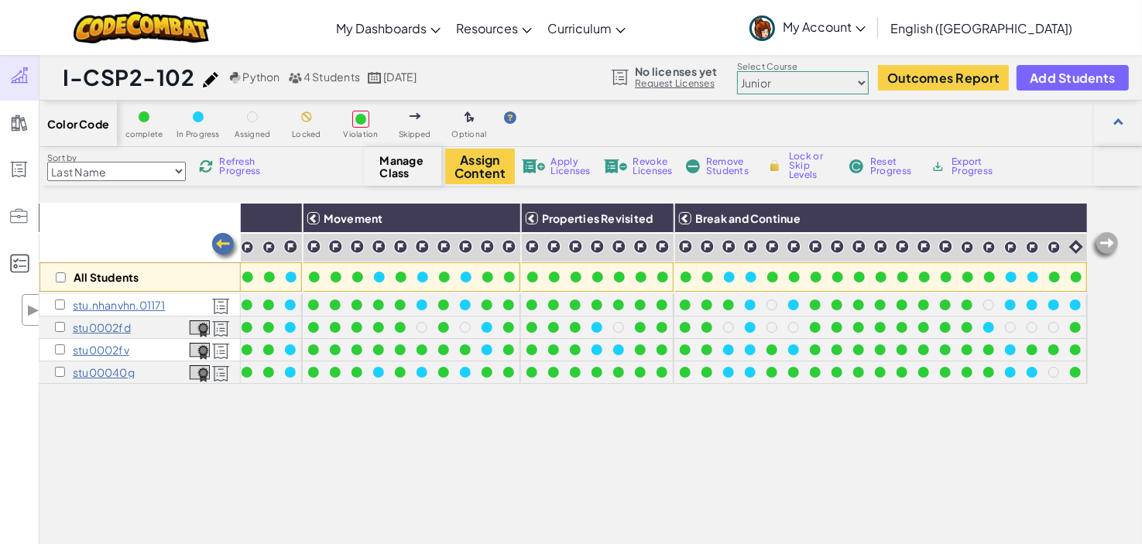
click at [229, 247] on img at bounding box center [225, 246] width 31 height 31
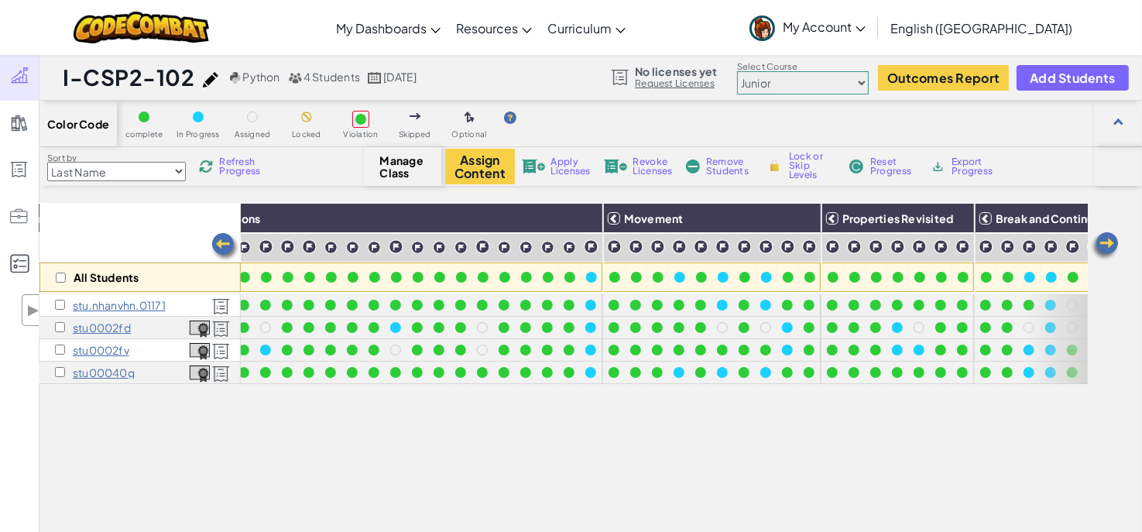
click at [229, 247] on img at bounding box center [225, 246] width 31 height 31
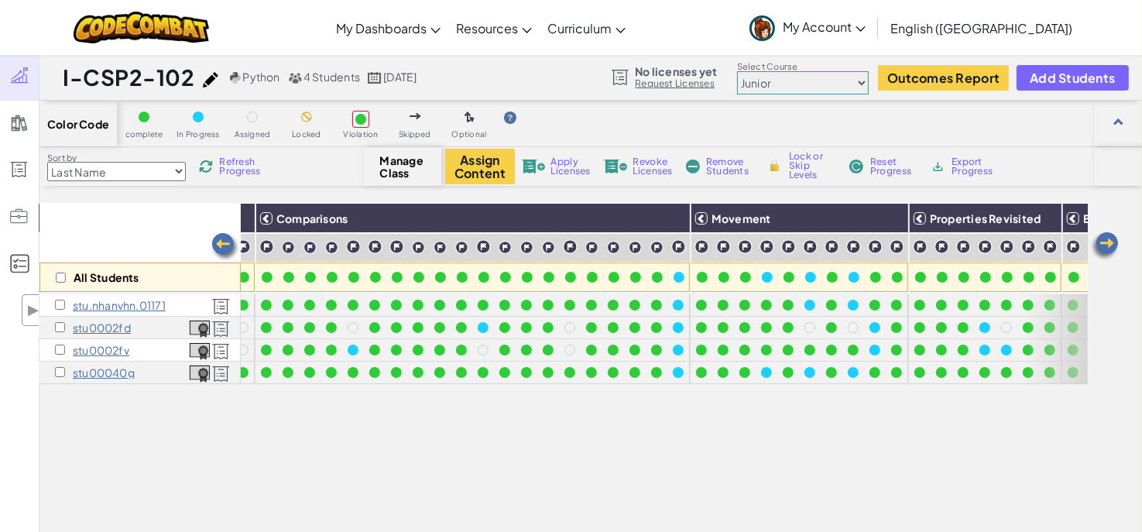
scroll to position [0, 331]
